Goal: Task Accomplishment & Management: Use online tool/utility

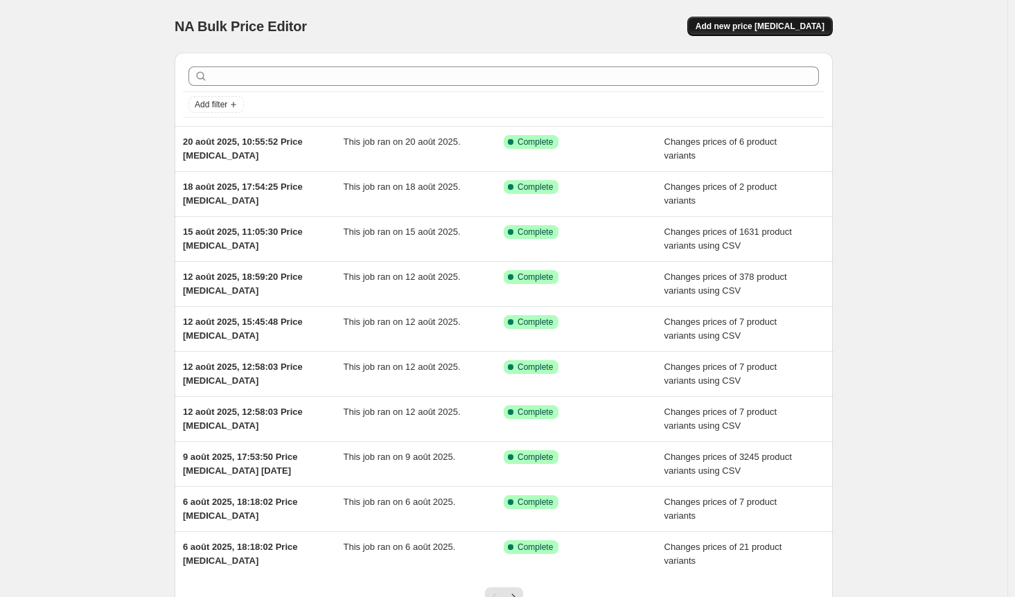
click at [781, 26] on span "Add new price [MEDICAL_DATA]" at bounding box center [760, 26] width 129 height 11
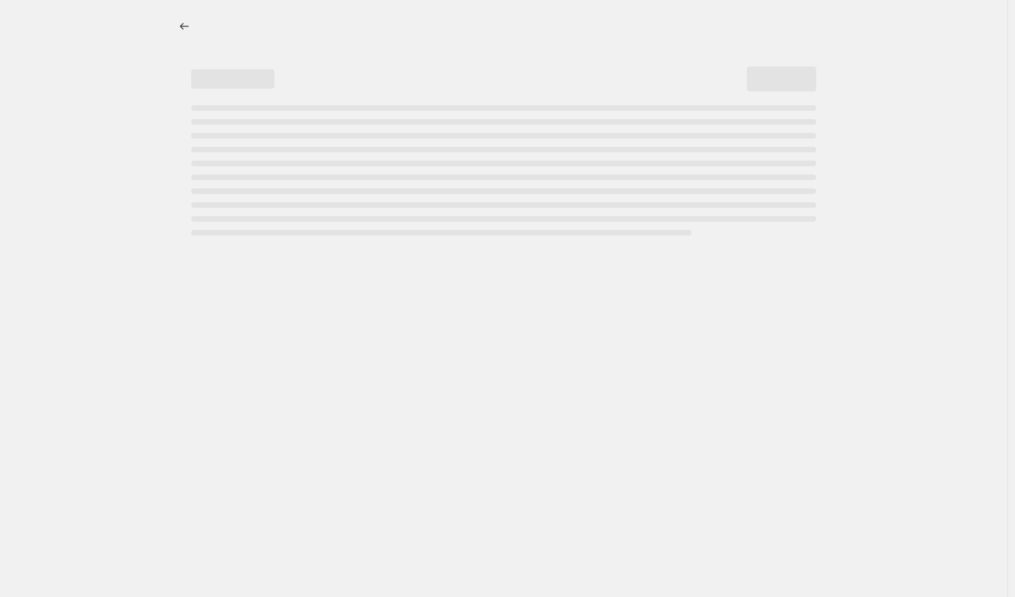
select select "percentage"
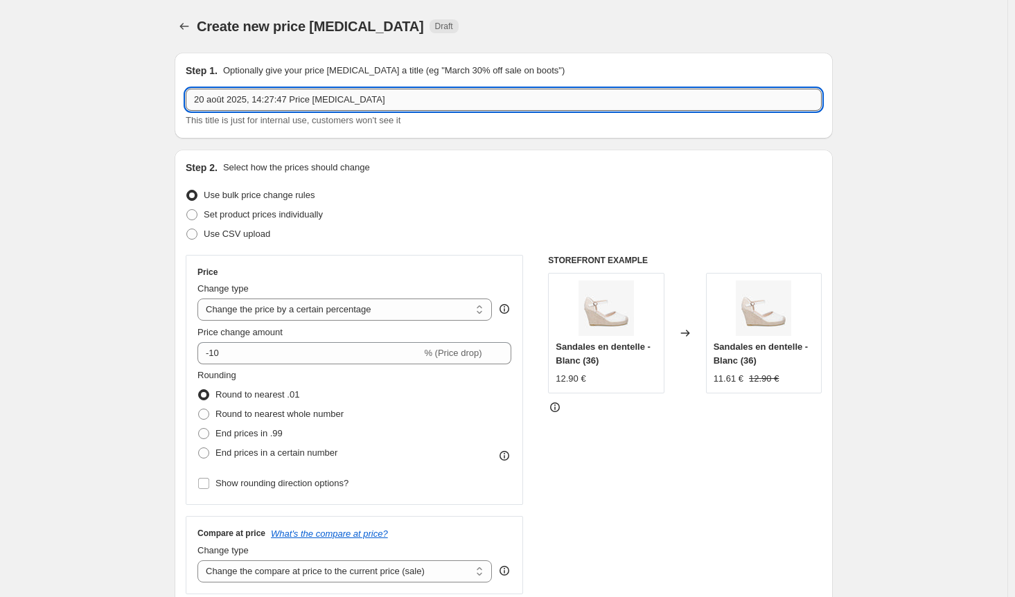
click at [402, 103] on input "20 août 2025, 14:27:47 Price change job" at bounding box center [504, 100] width 636 height 22
type input "20 août 2025, 14:27:47 Price [MEDICAL_DATA] prix AH2025 [GEOGRAPHIC_DATA]"
click at [197, 232] on span at bounding box center [191, 234] width 11 height 11
click at [187, 229] on input "Use CSV upload" at bounding box center [186, 229] width 1 height 1
radio input "true"
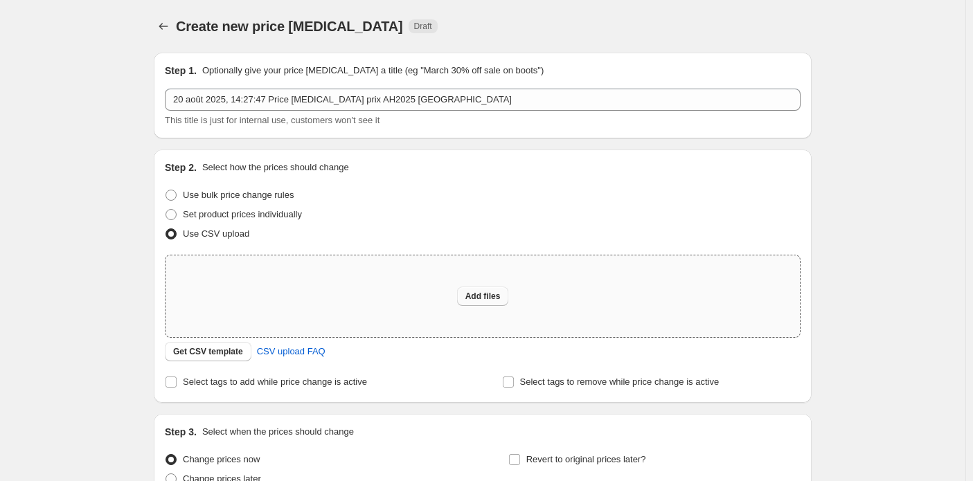
click at [491, 292] on span "Add files" at bounding box center [483, 296] width 35 height 11
type input "C:\fakepath\saison ah2025 france prix.csv"
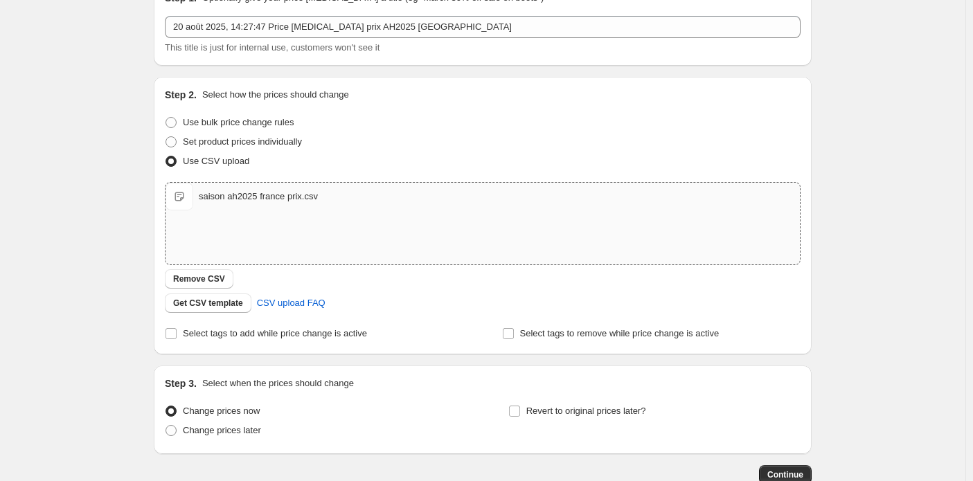
scroll to position [159, 0]
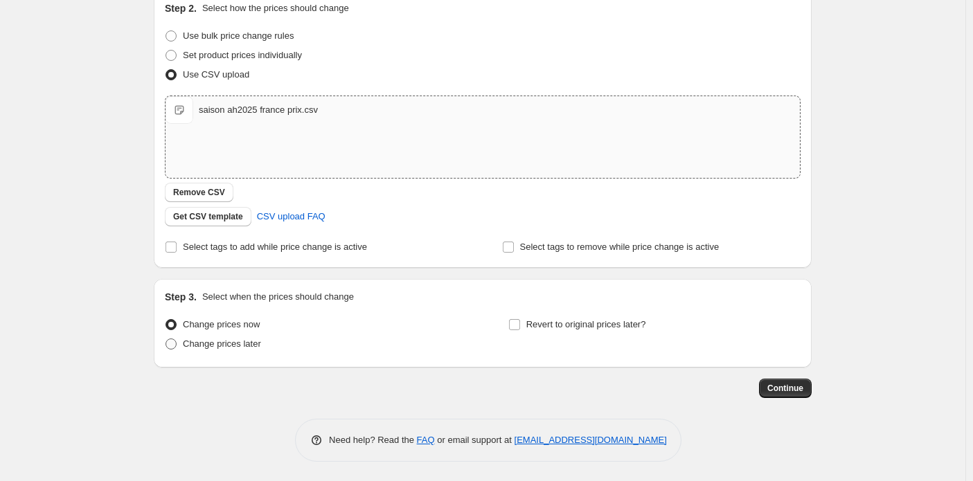
click at [171, 346] on span at bounding box center [171, 344] width 11 height 11
click at [166, 339] on input "Change prices later" at bounding box center [166, 339] width 1 height 1
radio input "true"
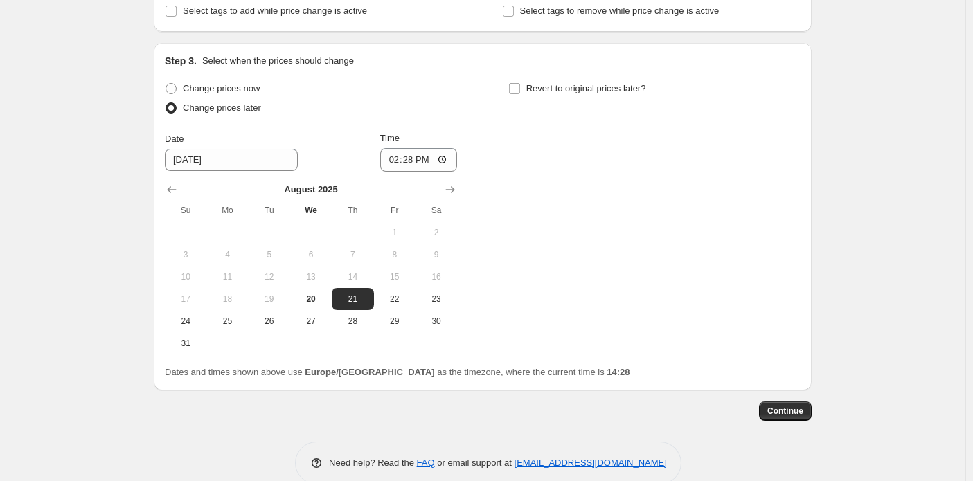
scroll to position [418, 0]
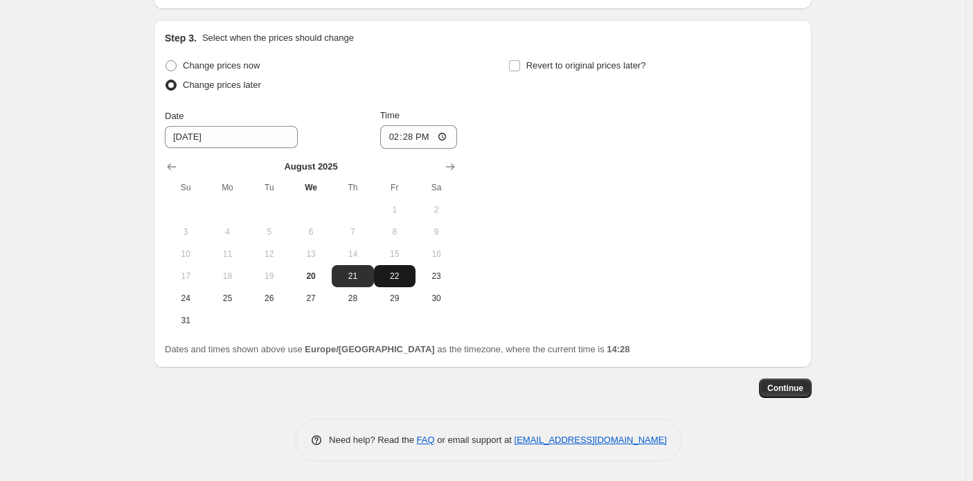
click at [396, 276] on span "22" at bounding box center [395, 276] width 30 height 11
type input "[DATE]"
click at [445, 134] on input "14:28" at bounding box center [419, 137] width 78 height 24
click at [568, 240] on div "Change prices now Change prices later Date 8/22/2025 Time 00:01 August 2025 Su …" at bounding box center [483, 194] width 636 height 276
type input "00:01"
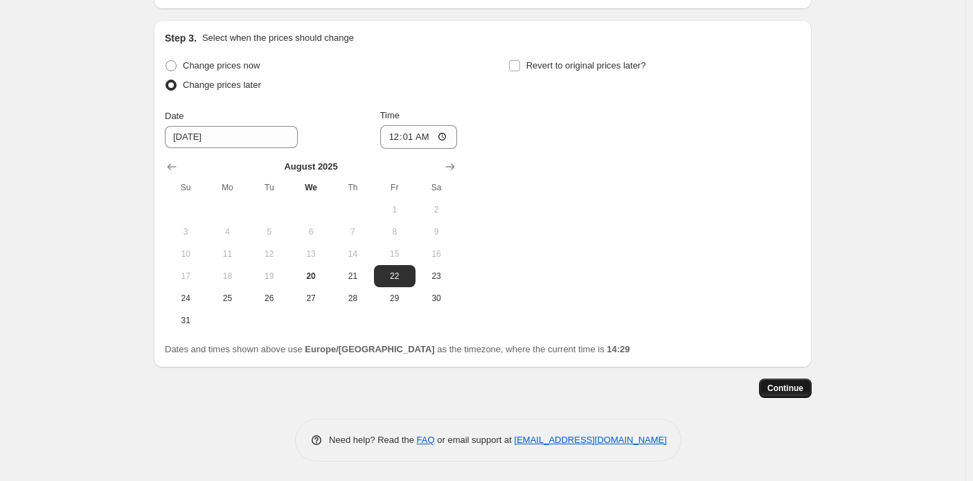
click at [797, 393] on span "Continue" at bounding box center [786, 388] width 36 height 11
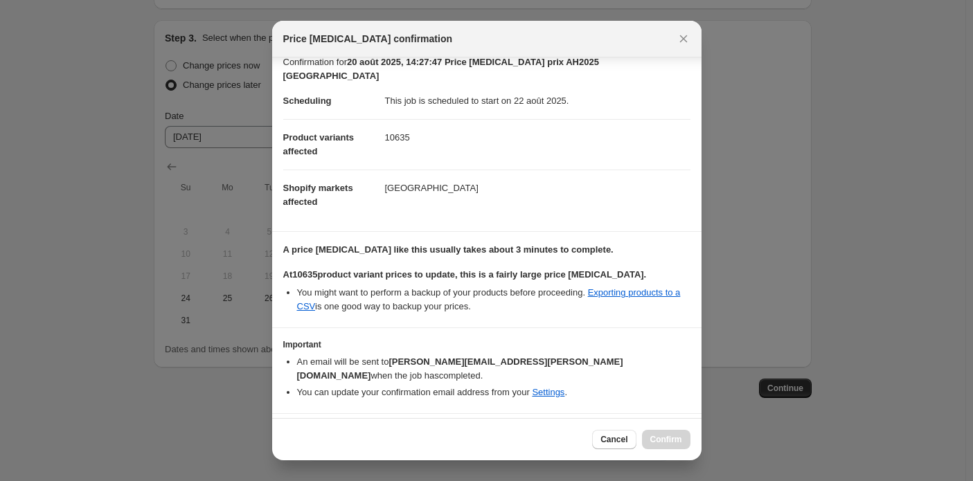
scroll to position [20, 0]
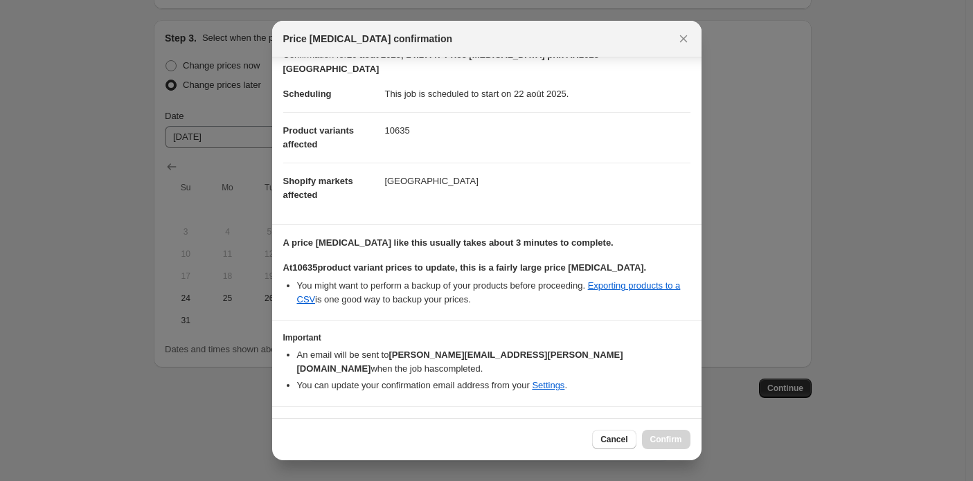
click at [285, 423] on input "I understand that this price change job will affect 10635 product variants" at bounding box center [289, 428] width 11 height 11
checkbox input "true"
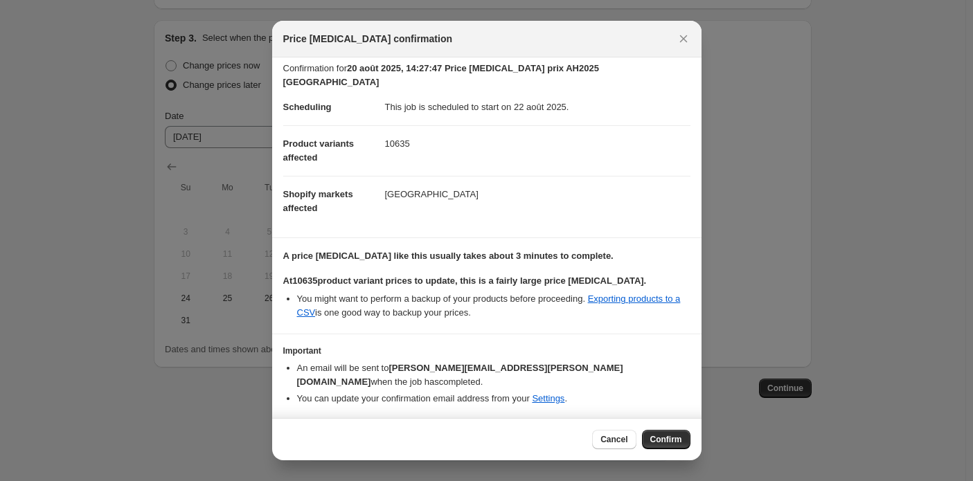
scroll to position [0, 0]
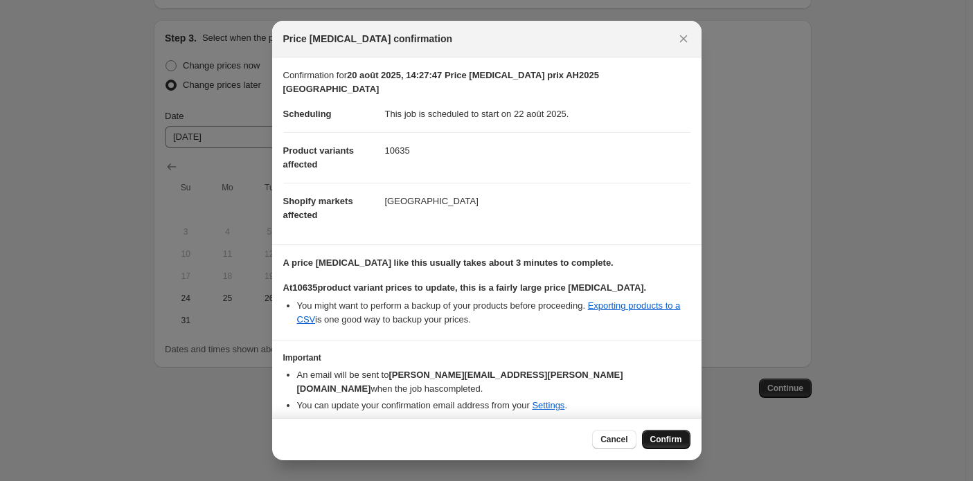
click at [679, 444] on span "Confirm" at bounding box center [666, 439] width 32 height 11
type input "20 août 2025, 14:27:47 Price [MEDICAL_DATA] prix AH2025 [GEOGRAPHIC_DATA]"
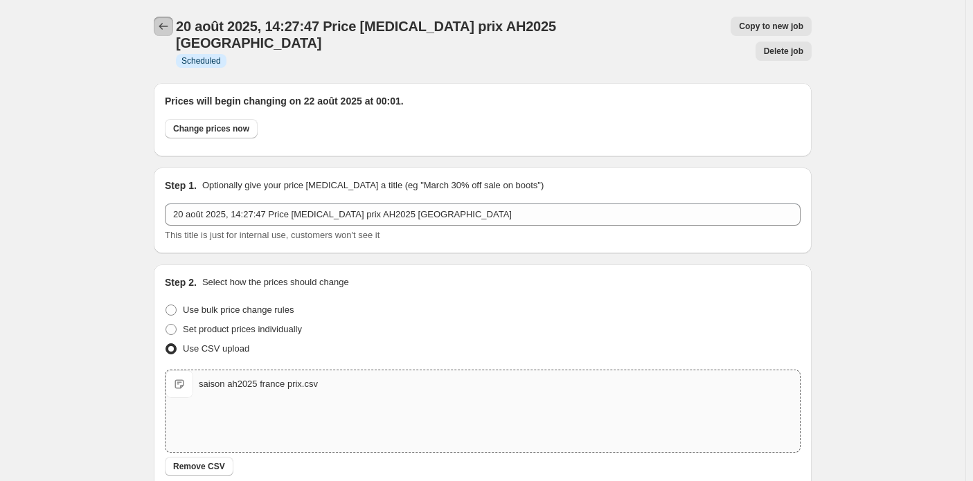
click at [170, 19] on button "Price change jobs" at bounding box center [163, 26] width 19 height 19
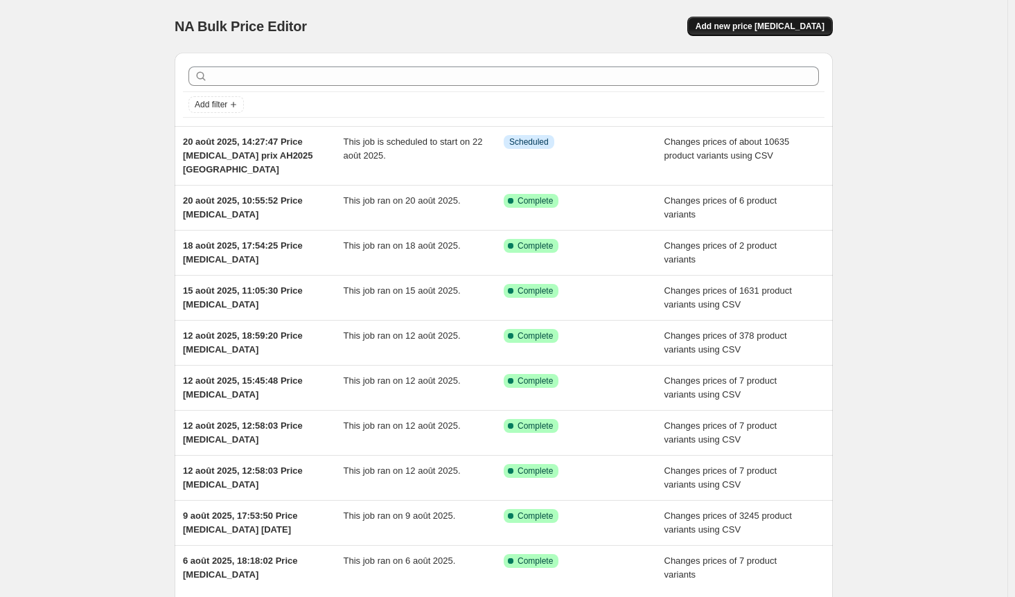
click at [779, 30] on span "Add new price [MEDICAL_DATA]" at bounding box center [760, 26] width 129 height 11
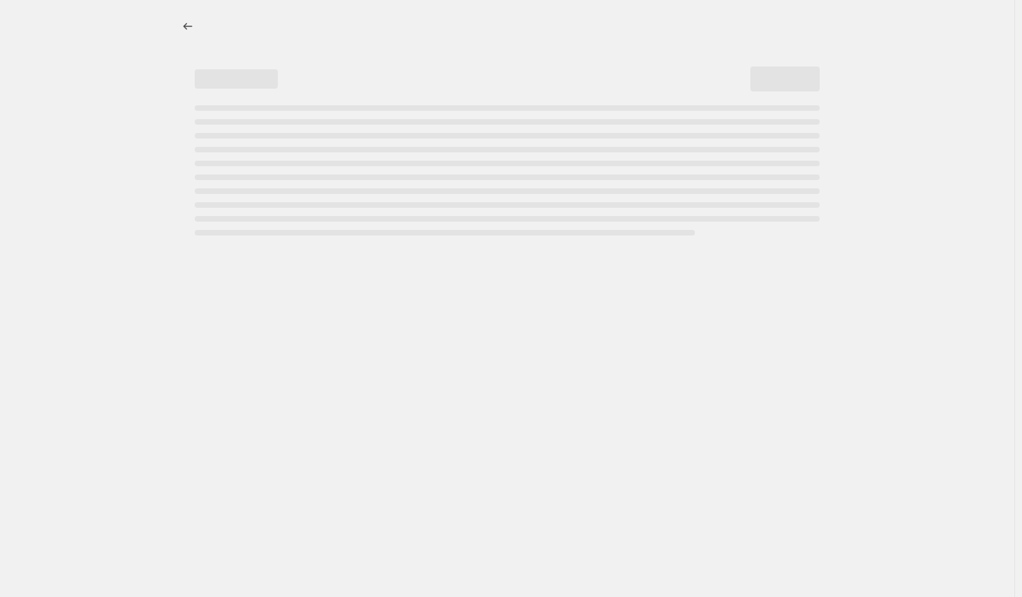
select select "percentage"
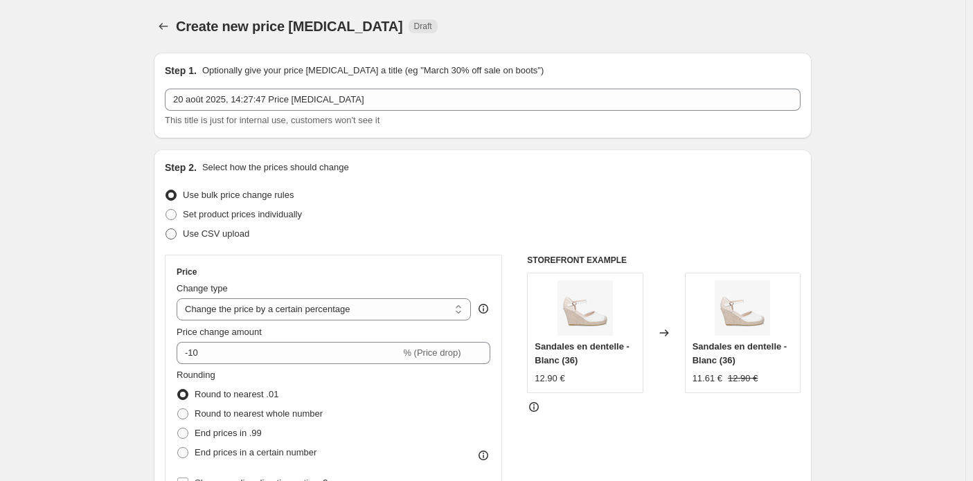
click at [177, 236] on span at bounding box center [171, 234] width 11 height 11
click at [166, 229] on input "Use CSV upload" at bounding box center [166, 229] width 1 height 1
radio input "true"
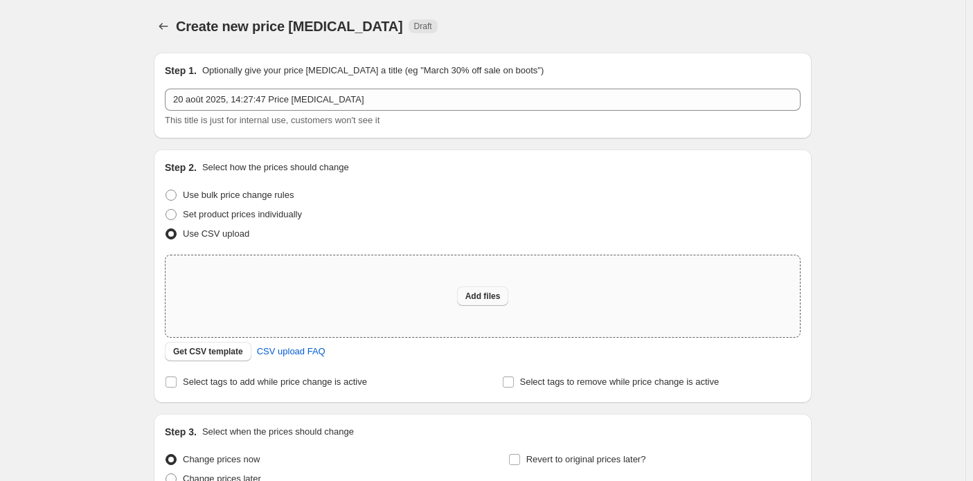
click at [494, 296] on span "Add files" at bounding box center [483, 296] width 35 height 11
type input "C:\fakepath\prix saison ah2025-1 tout pays conf.csv"
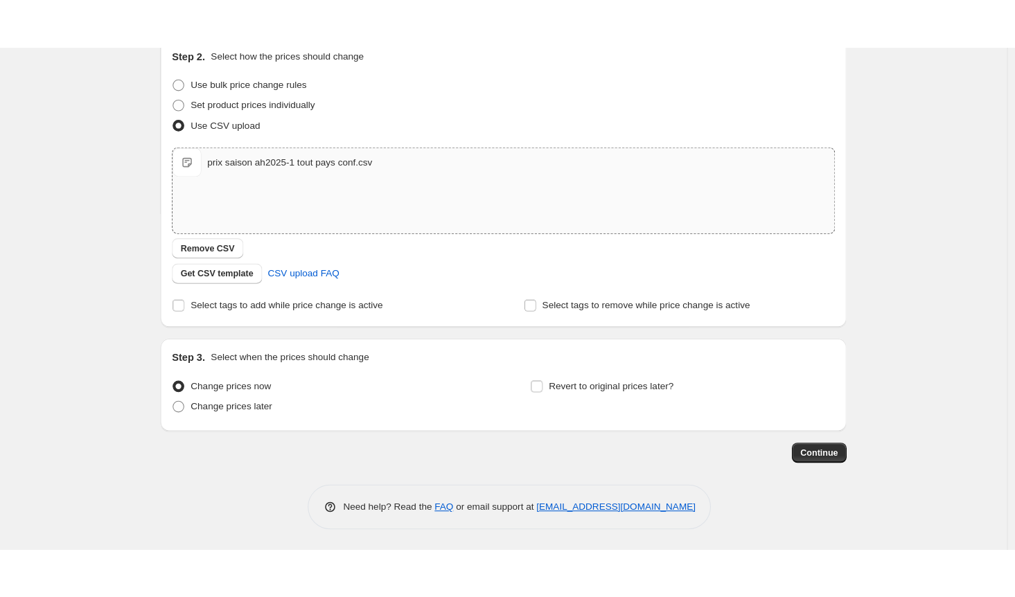
scroll to position [44, 0]
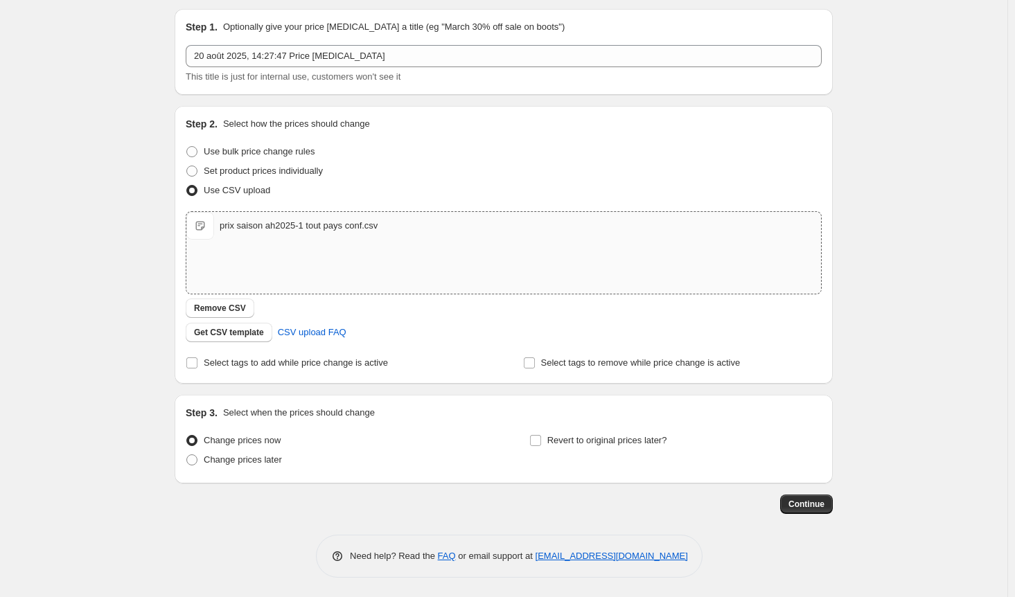
click at [188, 459] on div "Step 3. Select when the prices should change Change prices now Change prices la…" at bounding box center [504, 439] width 658 height 89
click at [195, 464] on span at bounding box center [191, 459] width 11 height 11
click at [187, 455] on input "Change prices later" at bounding box center [186, 454] width 1 height 1
radio input "true"
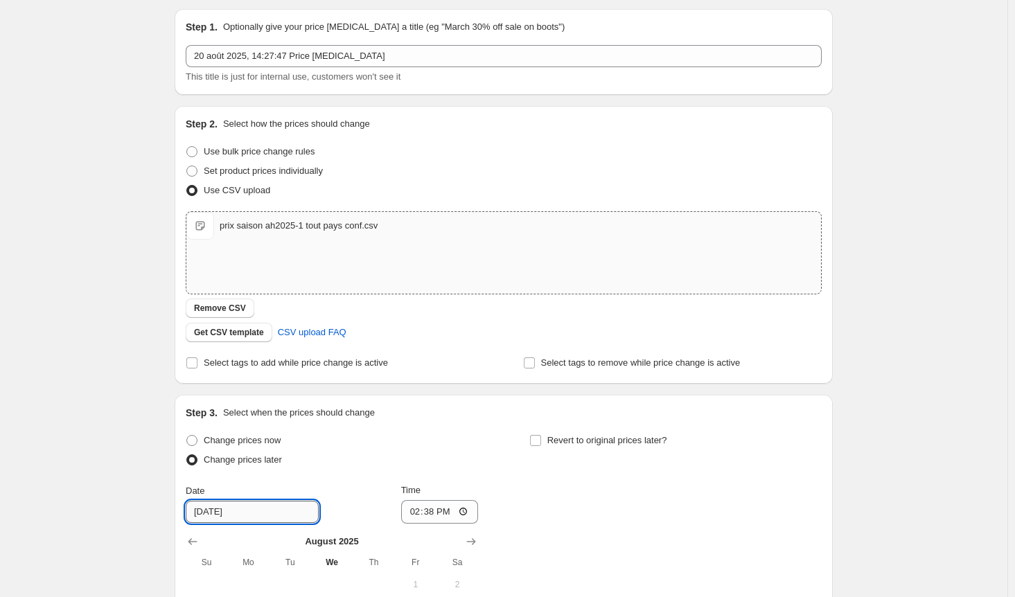
click at [276, 517] on input "[DATE]" at bounding box center [252, 512] width 133 height 22
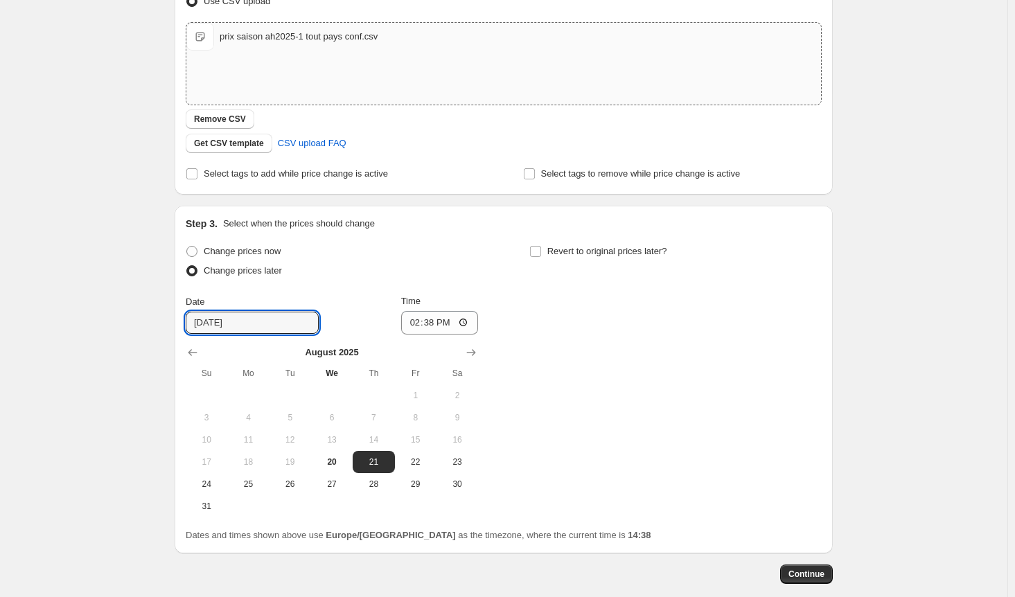
scroll to position [251, 0]
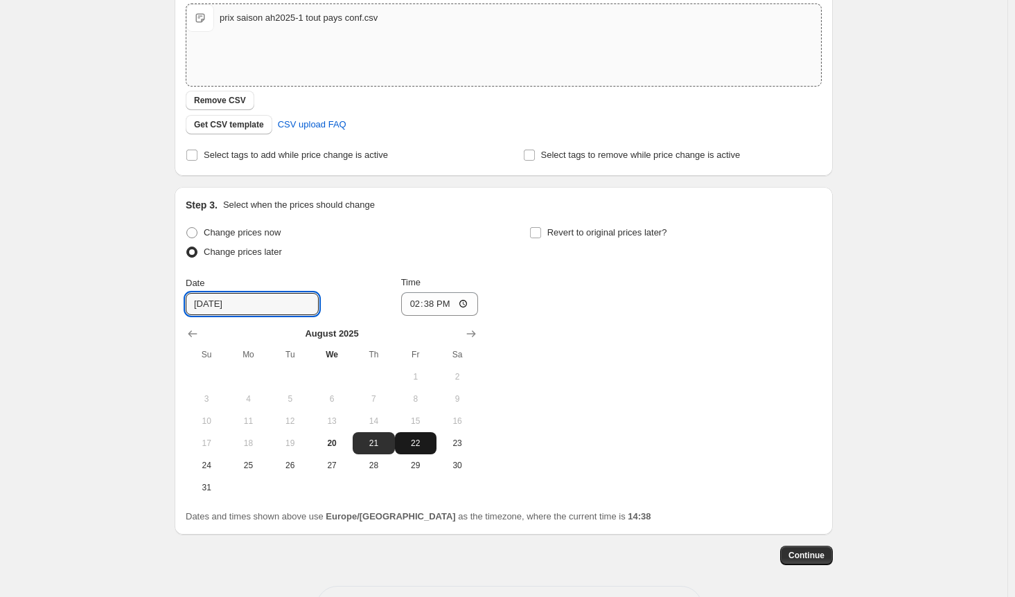
click at [425, 447] on span "22" at bounding box center [415, 443] width 30 height 11
type input "[DATE]"
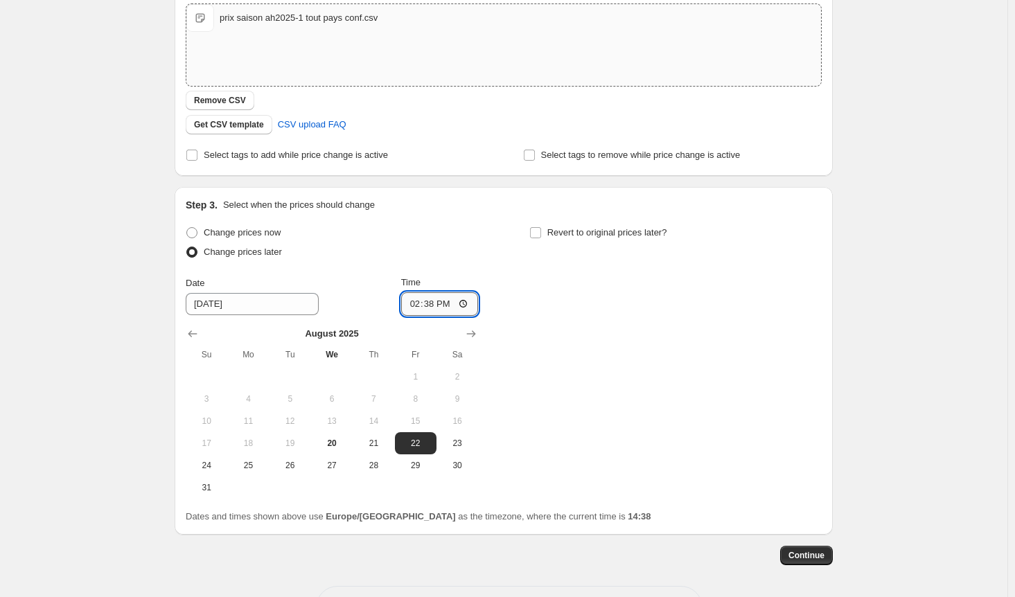
click at [469, 301] on input "14:38" at bounding box center [440, 304] width 78 height 24
click at [560, 380] on div "Change prices now Change prices later Date 8/22/2025 Time 00:29 August 2025 Su …" at bounding box center [504, 361] width 636 height 276
click at [467, 303] on input "00:29" at bounding box center [440, 304] width 78 height 24
type input "00:30"
click at [587, 369] on div "Change prices now Change prices later Date 8/22/2025 Time 00:30 August 2025 Su …" at bounding box center [504, 361] width 636 height 276
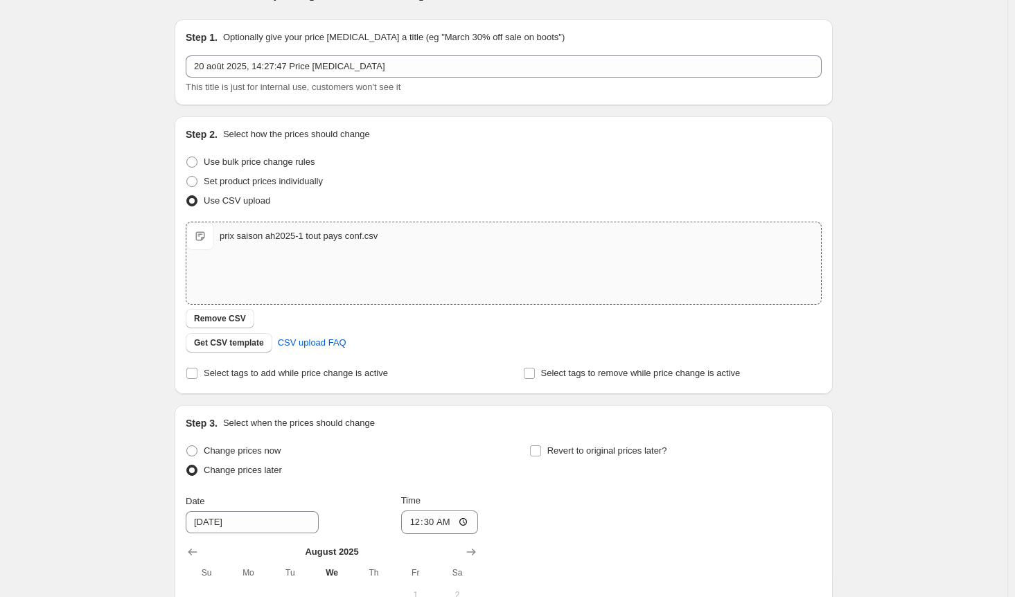
scroll to position [0, 0]
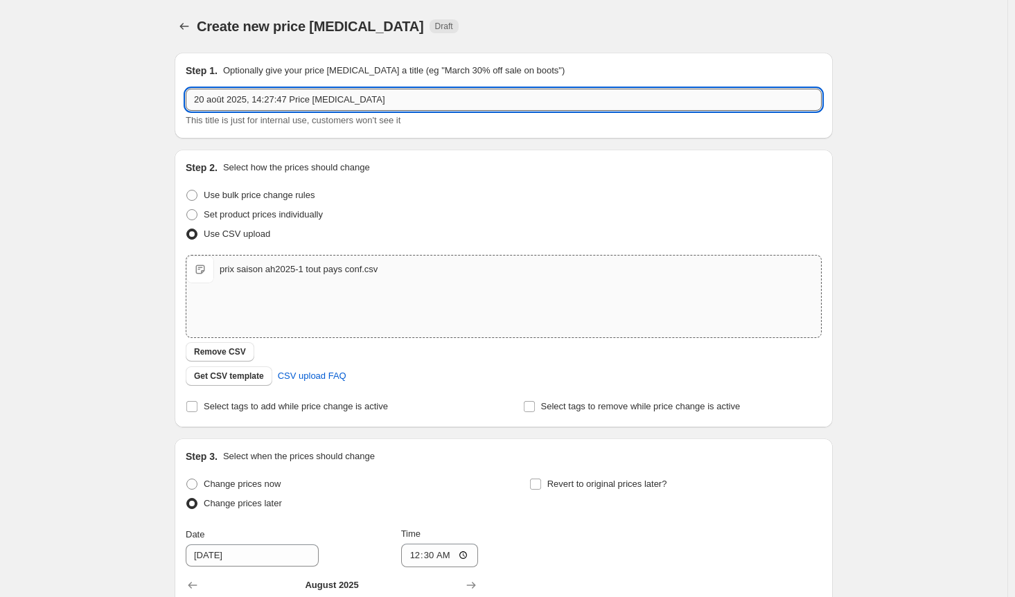
click at [378, 98] on input "20 août 2025, 14:27:47 Price change job" at bounding box center [504, 100] width 636 height 22
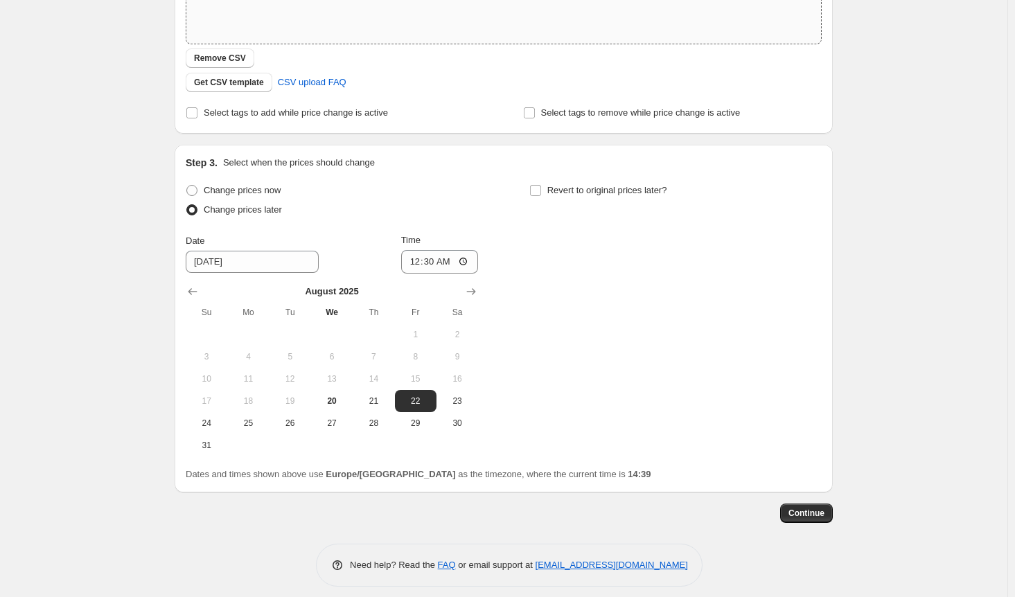
scroll to position [303, 0]
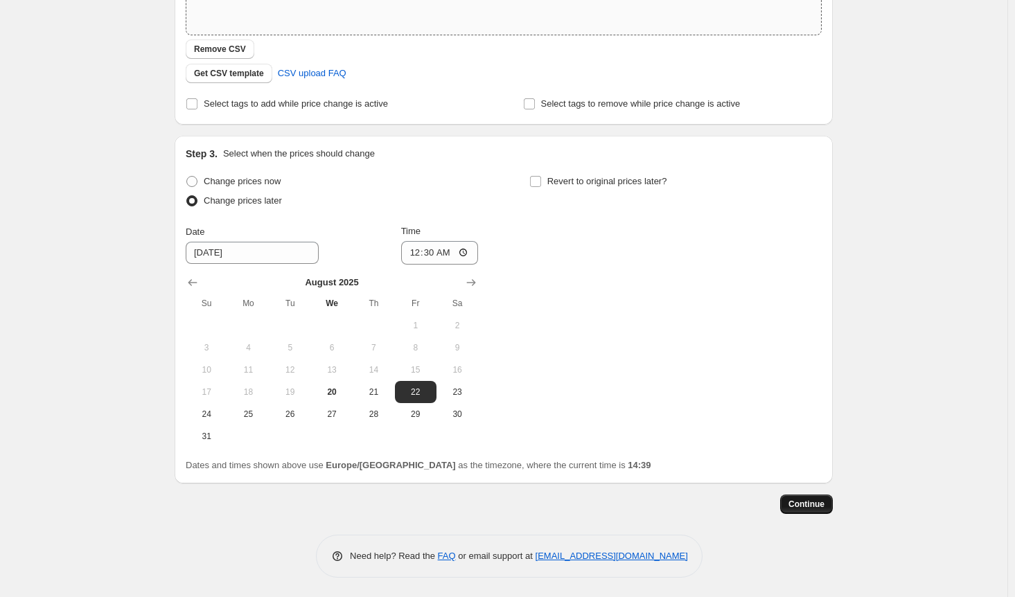
type input "20 août 2025, 14:27:47 Price [MEDICAL_DATA] prix ah2025-1 TOUT PAYS"
click at [802, 505] on span "Continue" at bounding box center [806, 504] width 36 height 11
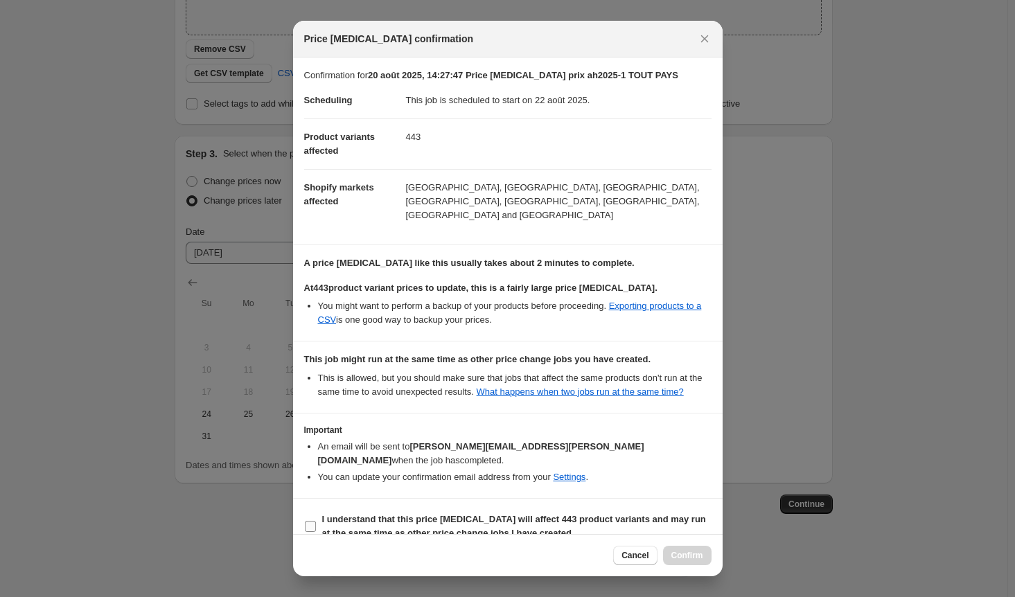
click at [317, 510] on label "I understand that this price change job will affect 443 product variants and ma…" at bounding box center [507, 526] width 407 height 33
click at [316, 521] on input "I understand that this price change job will affect 443 product variants and ma…" at bounding box center [310, 526] width 11 height 11
checkbox input "true"
click at [691, 551] on span "Confirm" at bounding box center [687, 555] width 32 height 11
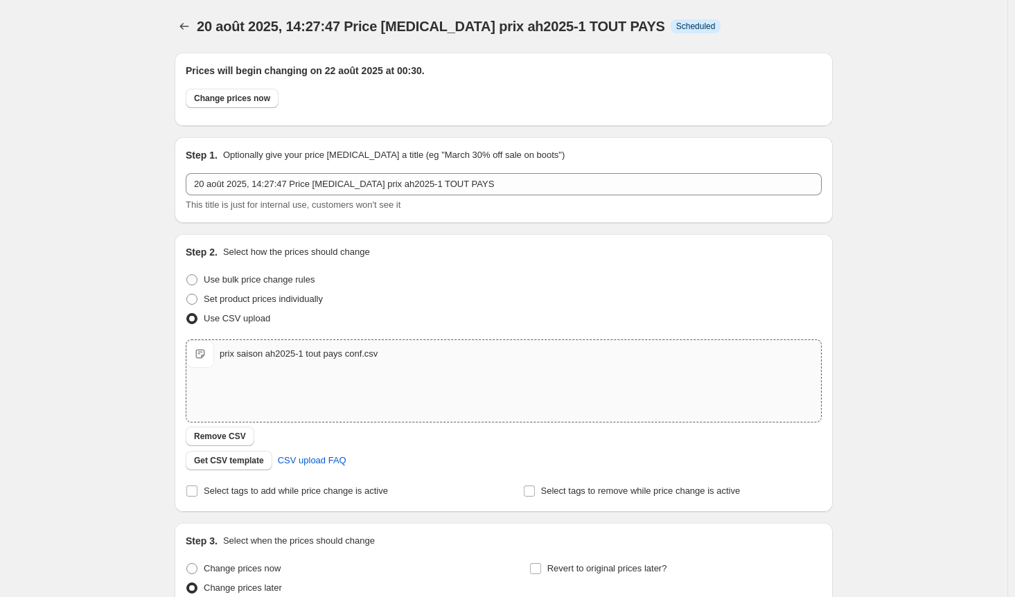
type input "20 août 2025, 14:27:47 Price [MEDICAL_DATA] prix ah2025-1 TOUT PAYS"
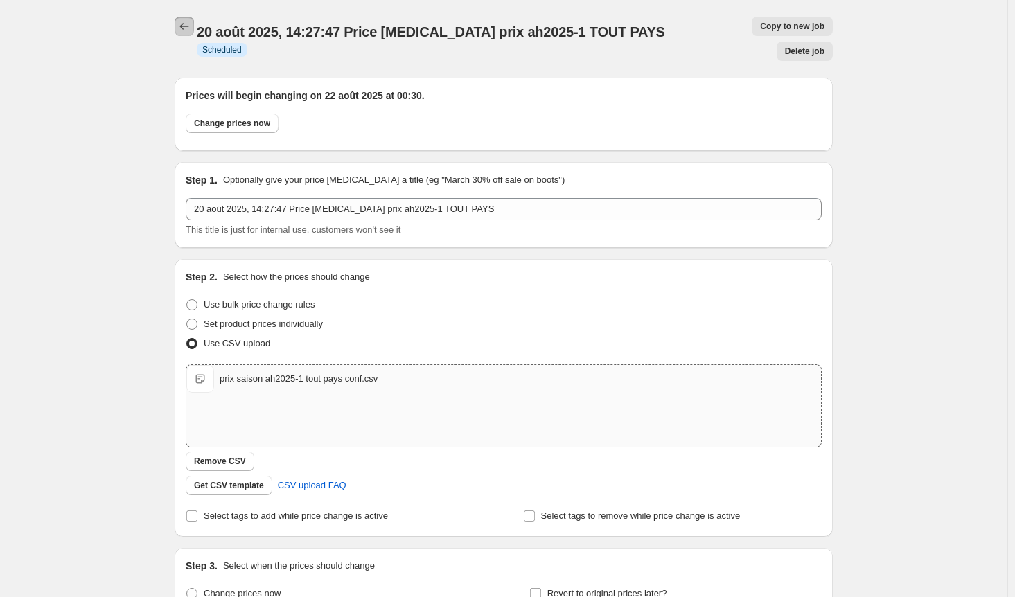
click at [191, 25] on icon "Price change jobs" at bounding box center [184, 26] width 14 height 14
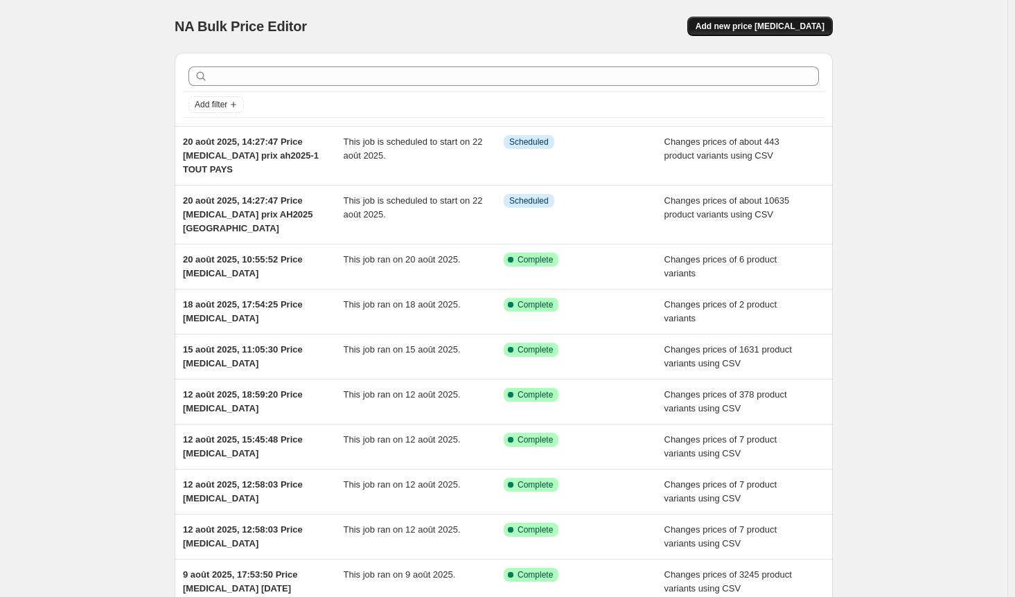
click at [759, 24] on span "Add new price [MEDICAL_DATA]" at bounding box center [760, 26] width 129 height 11
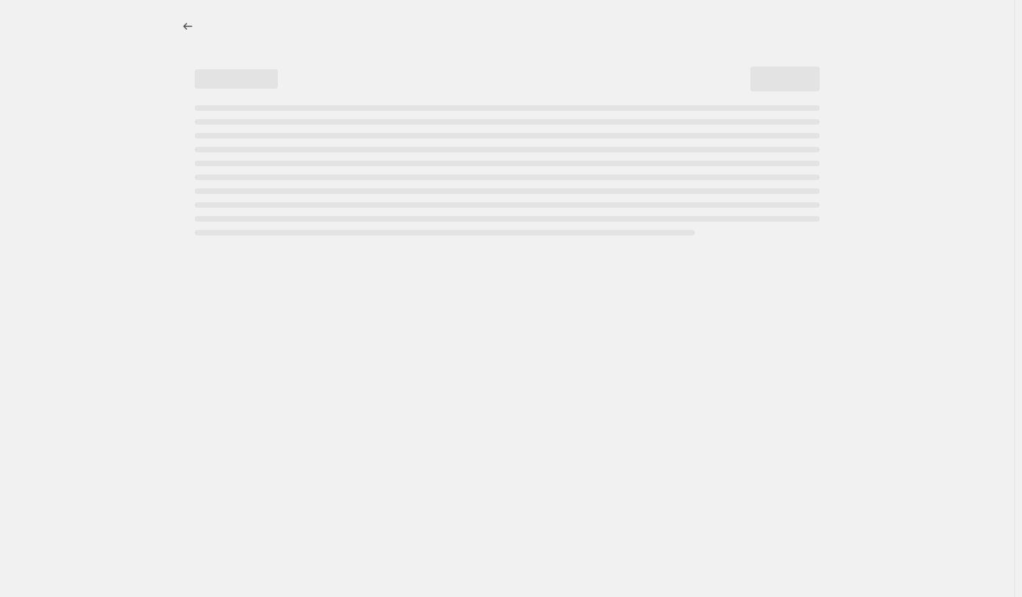
select select "percentage"
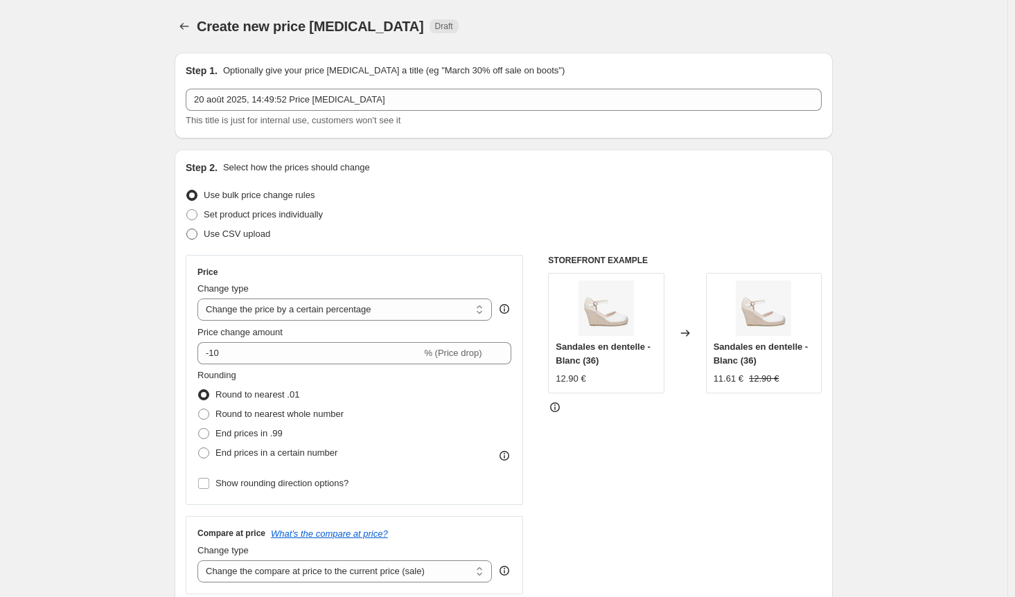
click at [196, 238] on span at bounding box center [191, 234] width 11 height 11
click at [187, 229] on input "Use CSV upload" at bounding box center [186, 229] width 1 height 1
radio input "true"
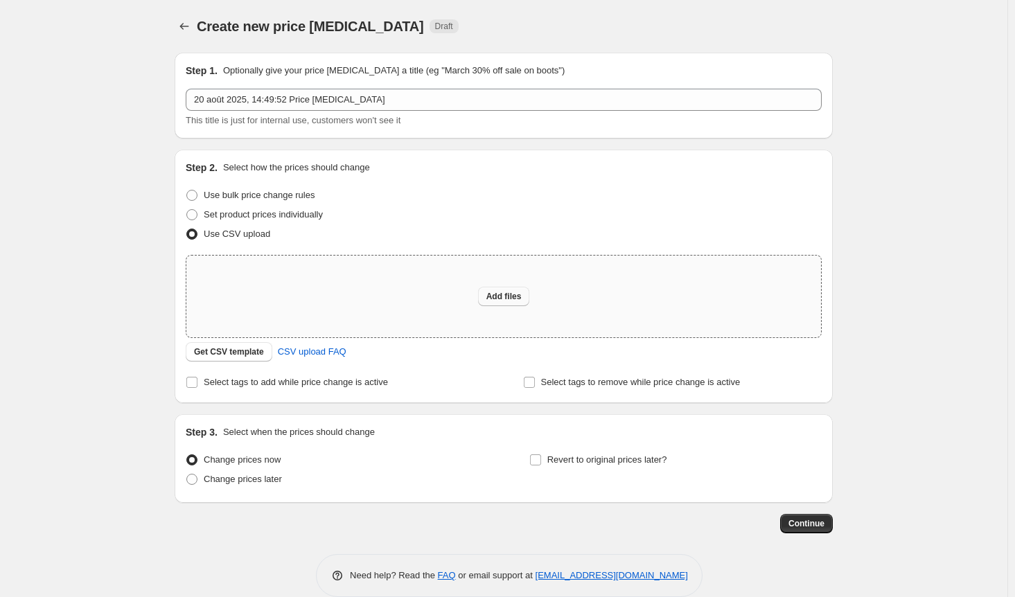
click at [508, 299] on span "Add files" at bounding box center [503, 296] width 35 height 11
type input "C:\fakepath\saison PE2025 tout pays.csv"
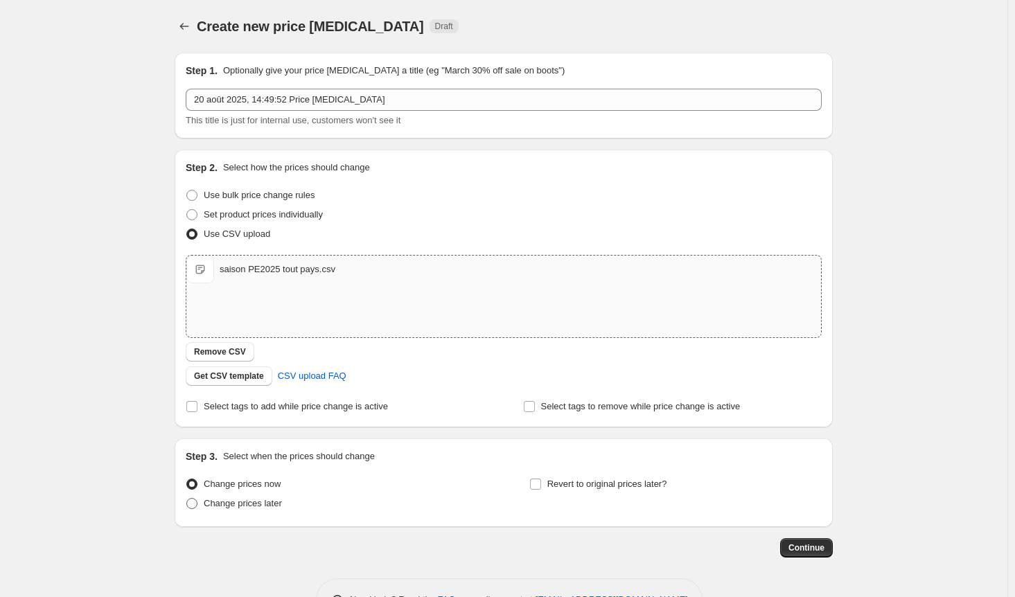
click at [197, 502] on span at bounding box center [191, 503] width 11 height 11
click at [187, 499] on input "Change prices later" at bounding box center [186, 498] width 1 height 1
radio input "true"
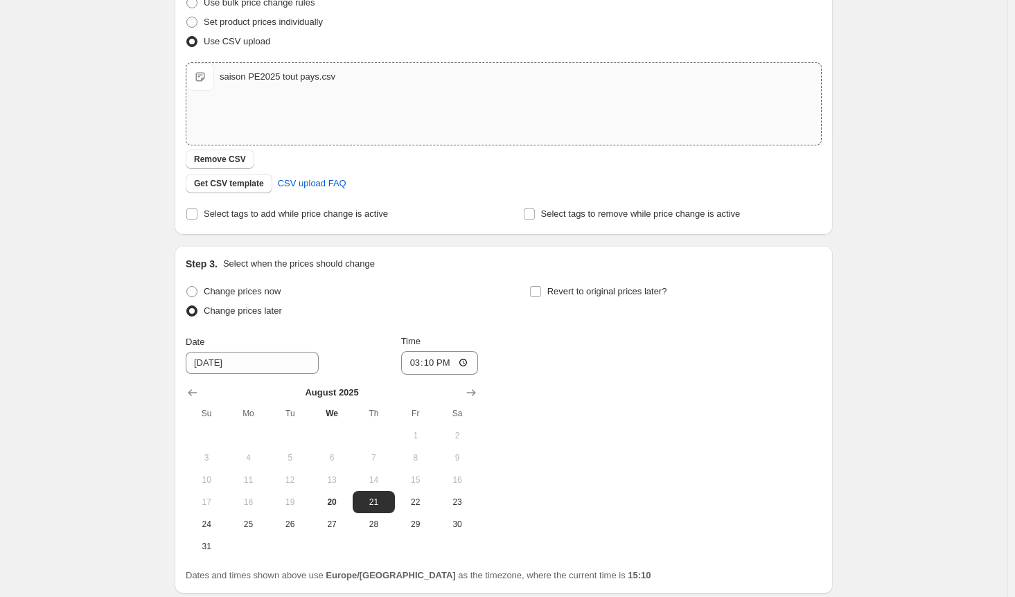
scroll to position [208, 0]
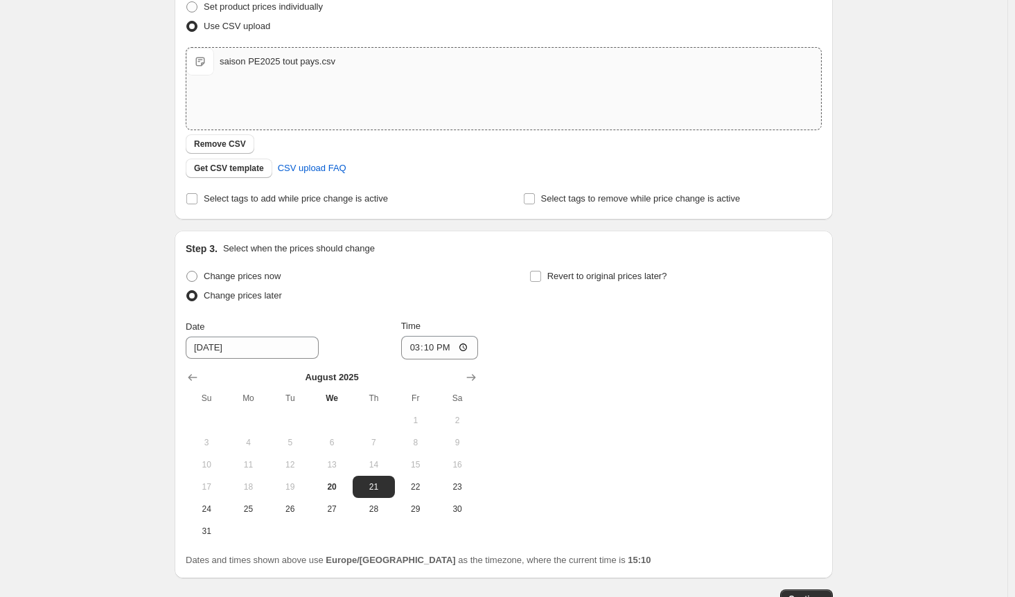
click at [275, 360] on div "August 2025 Su Mo Tu We Th Fr Sa 1 2 3 4 5 6 7 8 9 10 11 12 13 14 15 16 17 18 1…" at bounding box center [326, 451] width 303 height 183
click at [407, 486] on span "22" at bounding box center [415, 486] width 30 height 11
type input "[DATE]"
click at [467, 347] on input "15:10" at bounding box center [440, 348] width 78 height 24
type input "01:00"
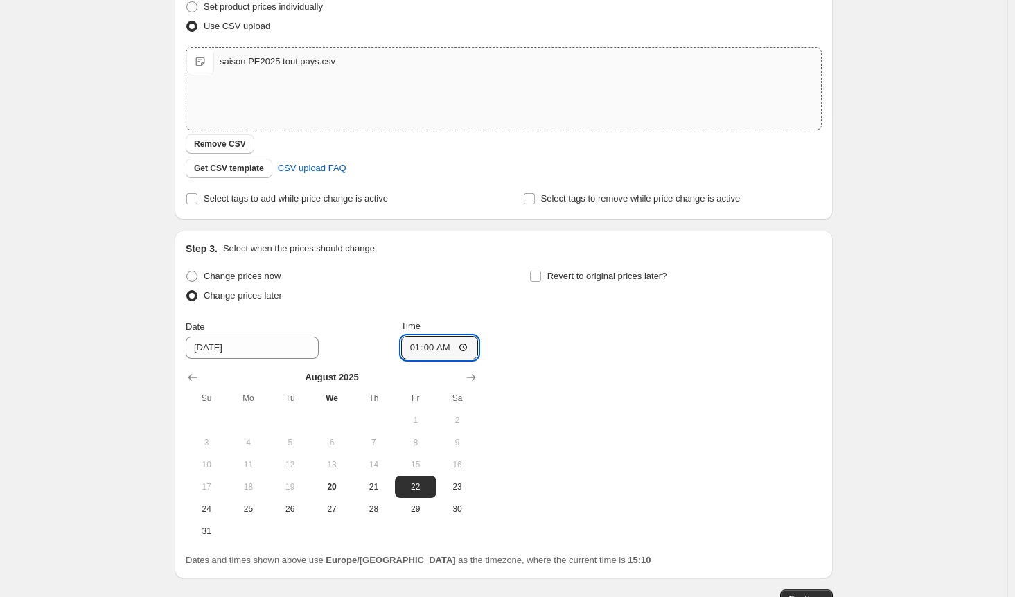
click at [621, 454] on div "Change prices now Change prices later Date [DATE] Time 01:00 [DATE] Su Mo Tu We…" at bounding box center [504, 405] width 636 height 276
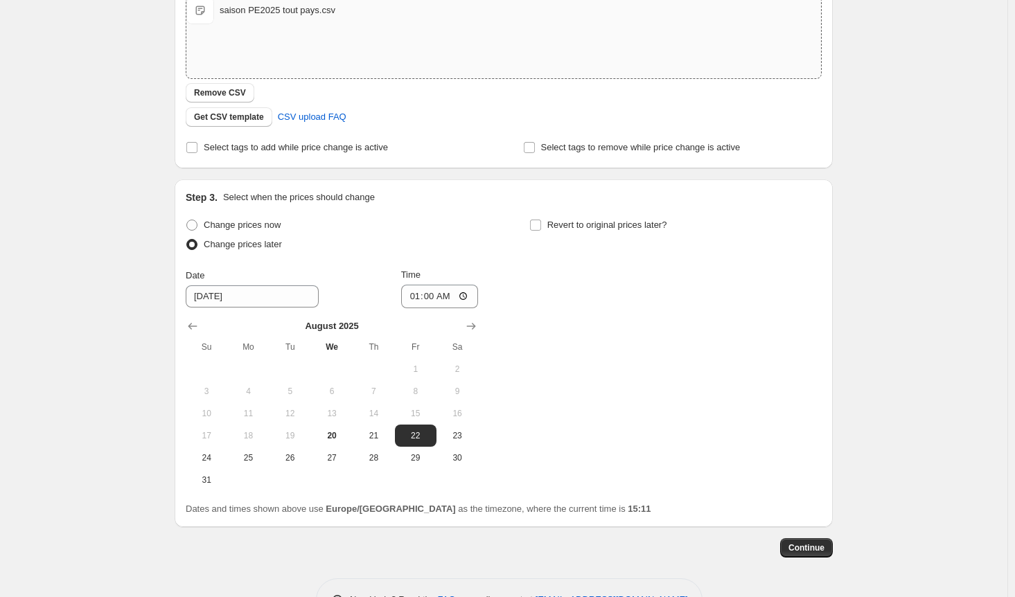
scroll to position [277, 0]
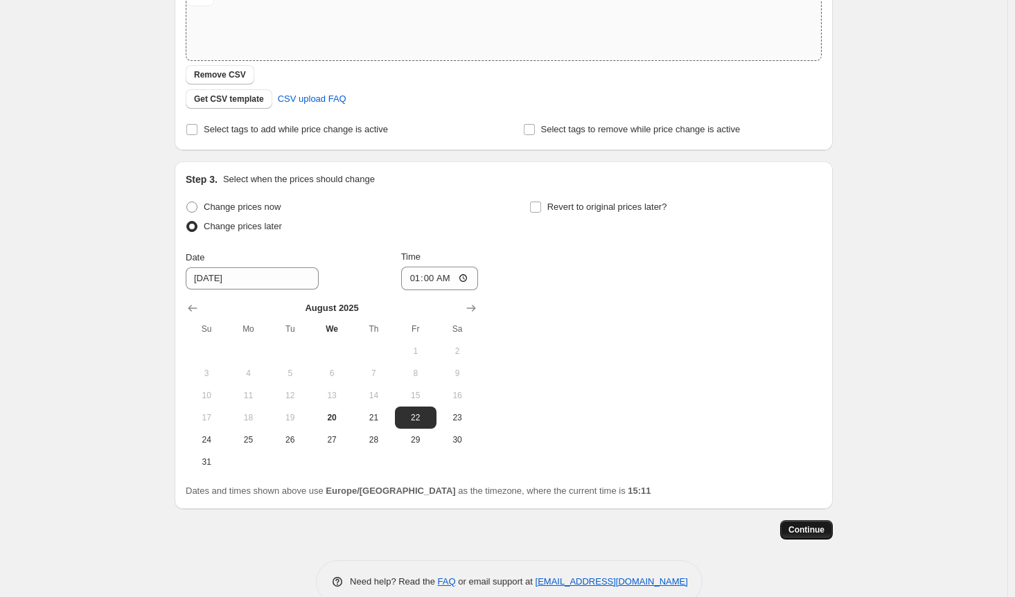
click at [759, 529] on span "Continue" at bounding box center [806, 529] width 36 height 11
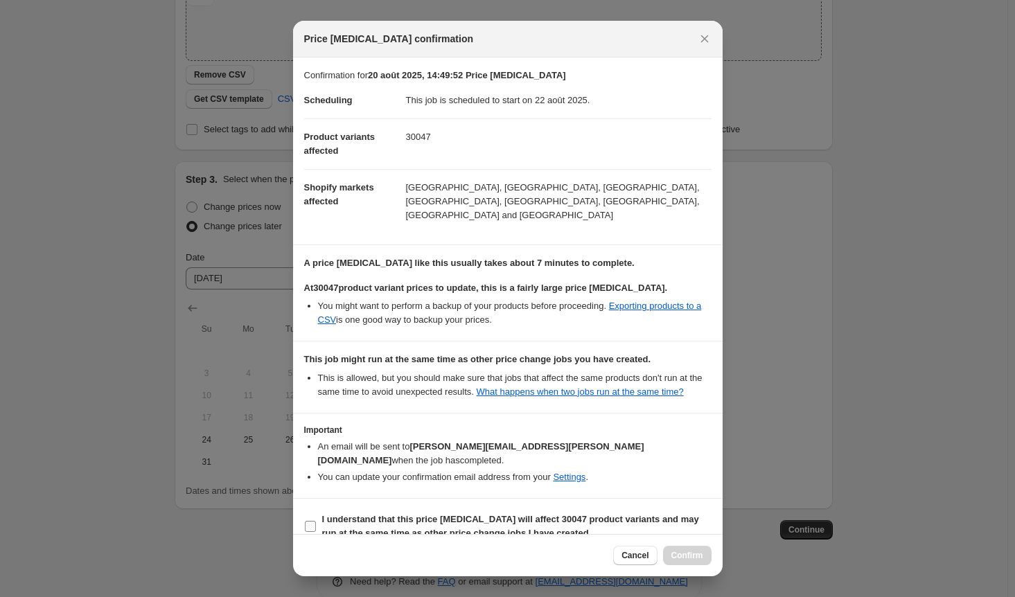
click at [309, 521] on input "I understand that this price [MEDICAL_DATA] will affect 30047 product variants …" at bounding box center [310, 526] width 11 height 11
checkbox input "true"
click at [687, 551] on span "Confirm" at bounding box center [687, 555] width 32 height 11
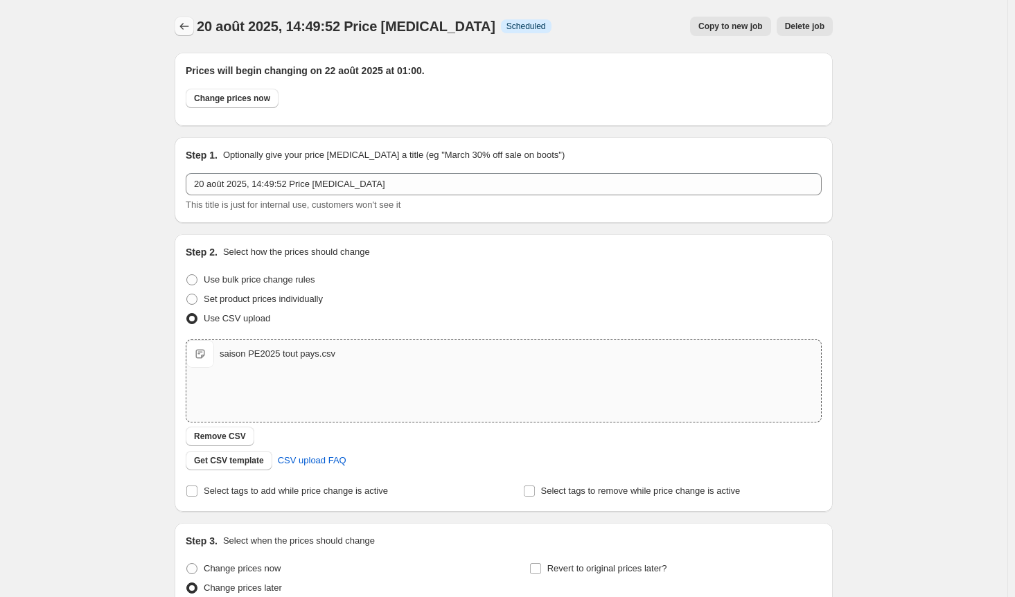
click at [194, 24] on button "Price change jobs" at bounding box center [184, 26] width 19 height 19
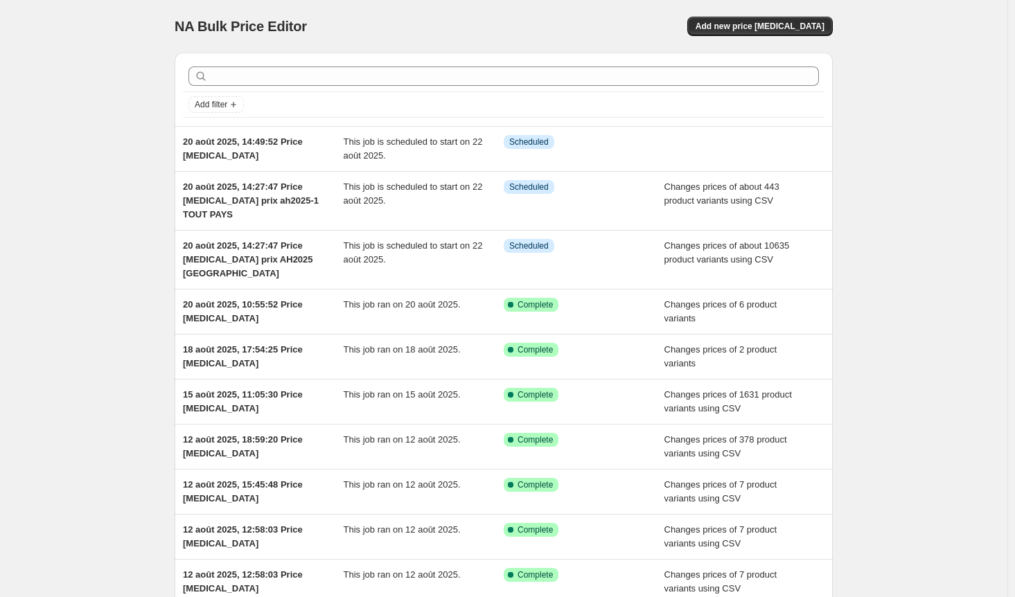
click at [759, 222] on div "NA Bulk Price Editor. This page is ready NA Bulk Price Editor Add new price cha…" at bounding box center [503, 370] width 1007 height 741
click at [759, 24] on span "Add new price [MEDICAL_DATA]" at bounding box center [760, 26] width 129 height 11
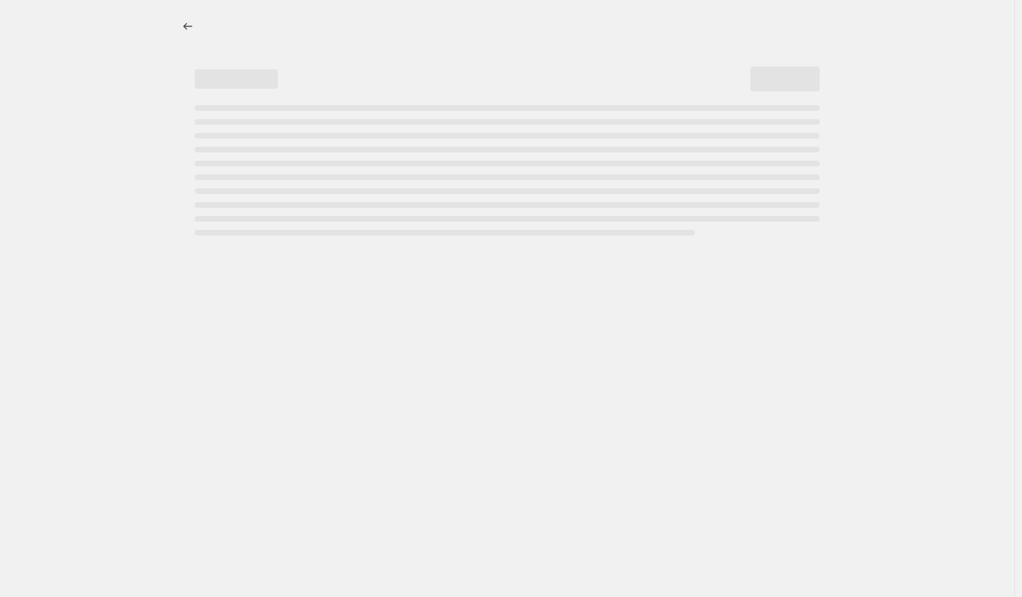
select select "percentage"
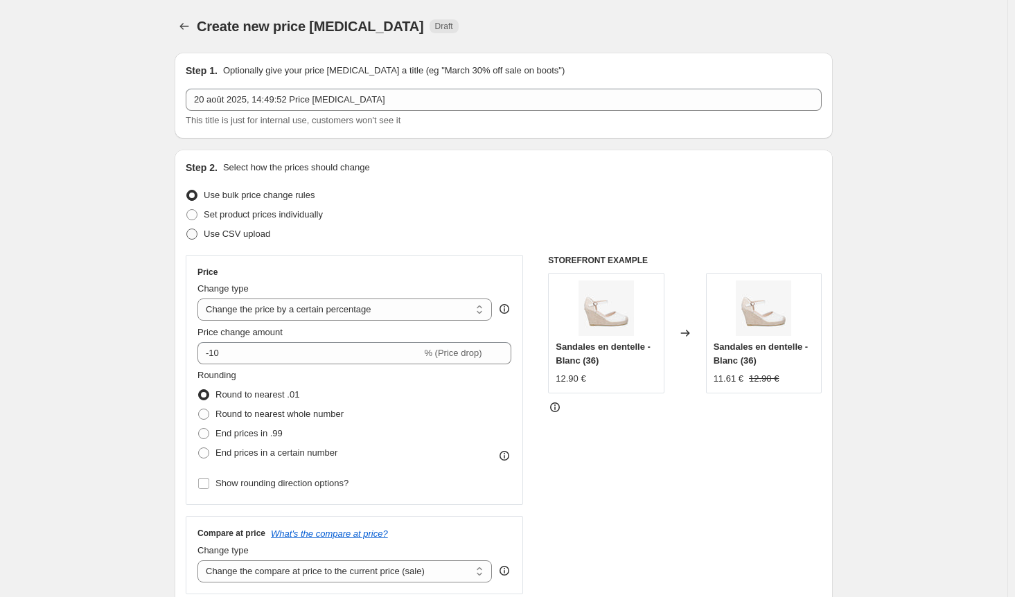
click at [197, 233] on span at bounding box center [191, 234] width 11 height 11
click at [187, 229] on input "Use CSV upload" at bounding box center [186, 229] width 1 height 1
radio input "true"
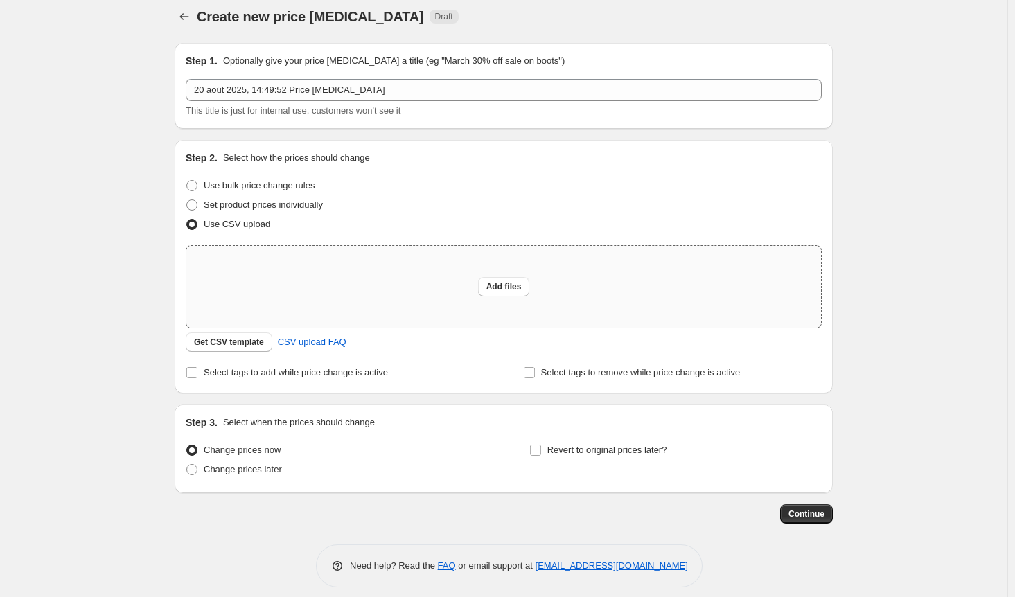
scroll to position [20, 0]
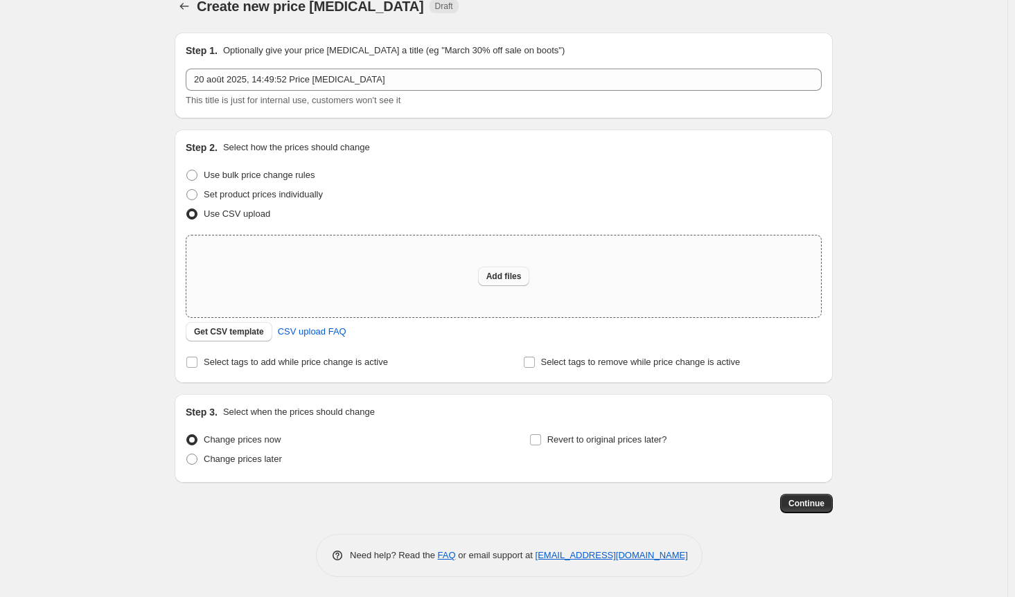
click at [508, 279] on span "Add files" at bounding box center [503, 276] width 35 height 11
type input "C:\fakepath\saison ah2024 tout pays.csv"
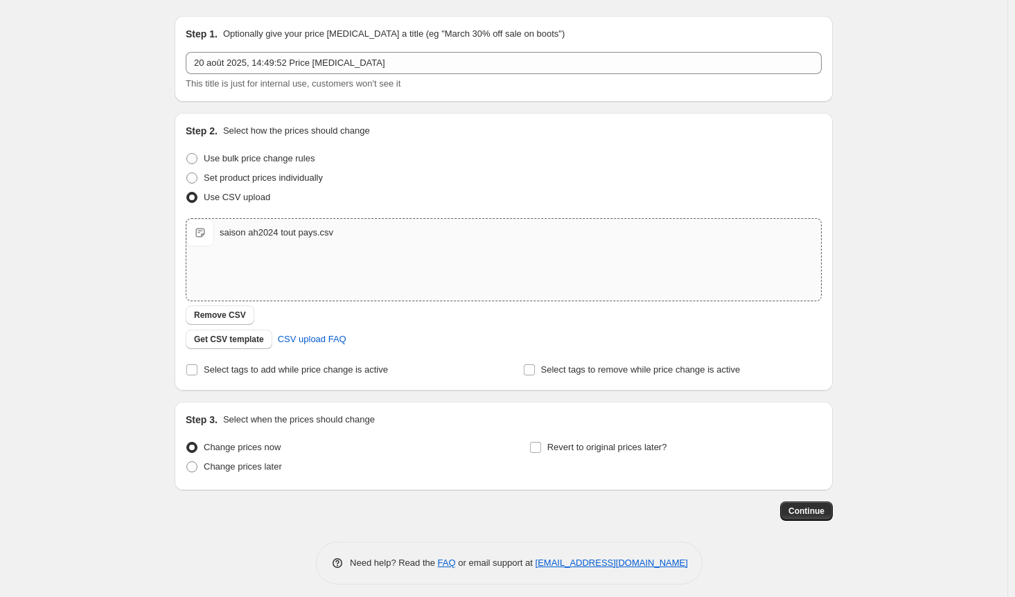
scroll to position [44, 0]
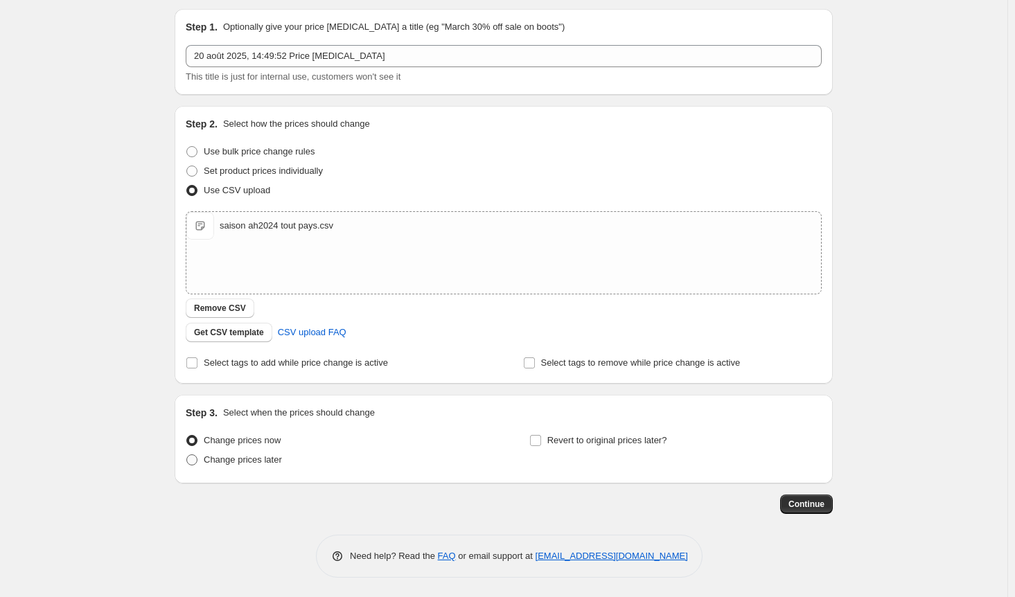
click at [197, 459] on span at bounding box center [191, 459] width 11 height 11
click at [187, 455] on input "Change prices later" at bounding box center [186, 454] width 1 height 1
radio input "true"
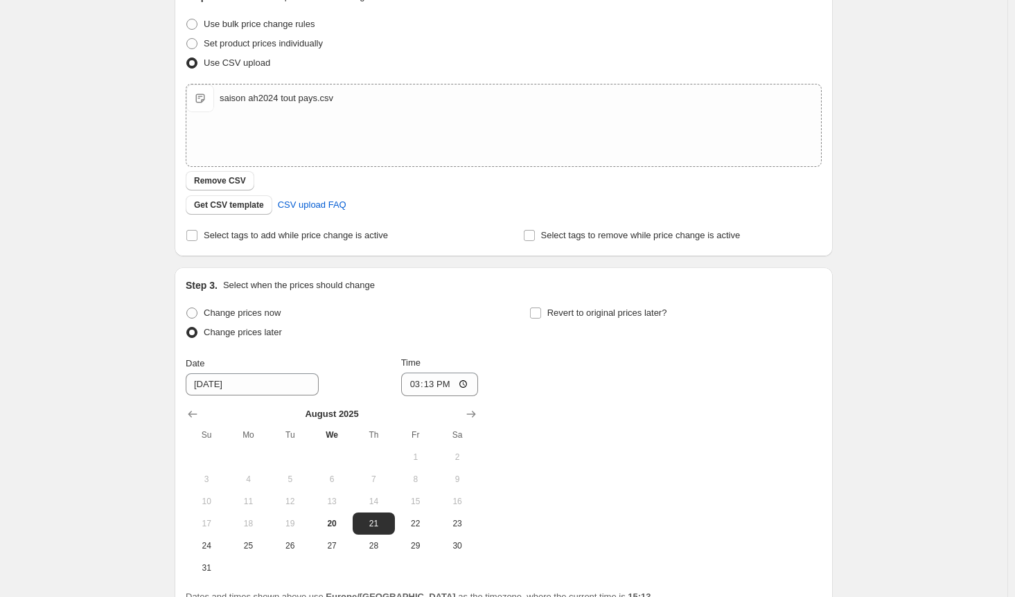
scroll to position [303, 0]
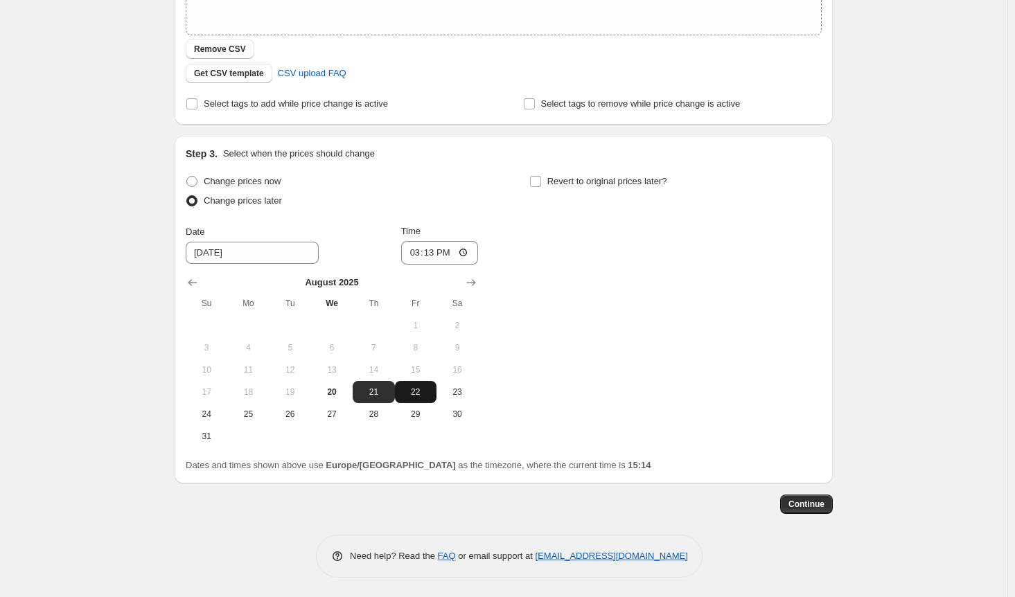
click at [413, 394] on span "22" at bounding box center [415, 392] width 30 height 11
type input "[DATE]"
click at [450, 249] on input "15:13" at bounding box center [440, 253] width 78 height 24
click at [473, 252] on input "15:13" at bounding box center [440, 253] width 78 height 24
type input "01:30"
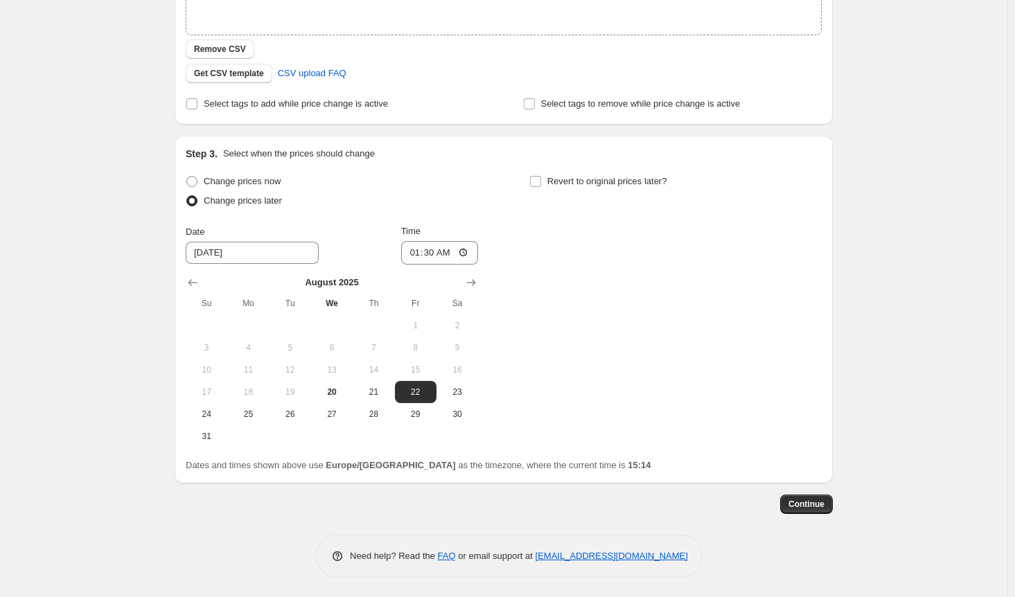
click at [599, 307] on div "Change prices now Change prices later Date 8/22/2025 Time 01:30 August 2025 Su …" at bounding box center [504, 310] width 636 height 276
click at [759, 502] on span "Continue" at bounding box center [806, 504] width 36 height 11
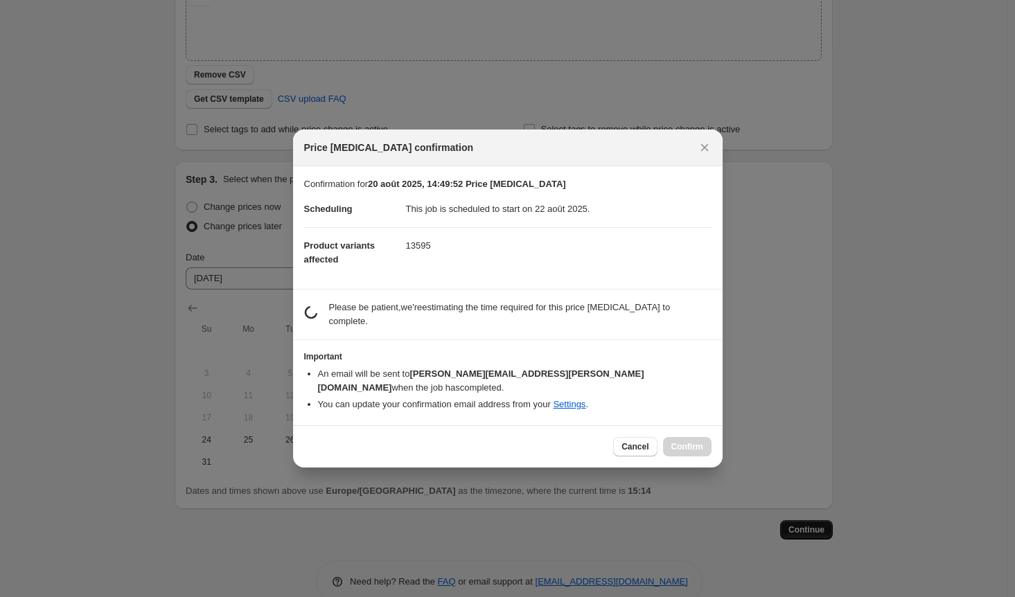
scroll to position [0, 0]
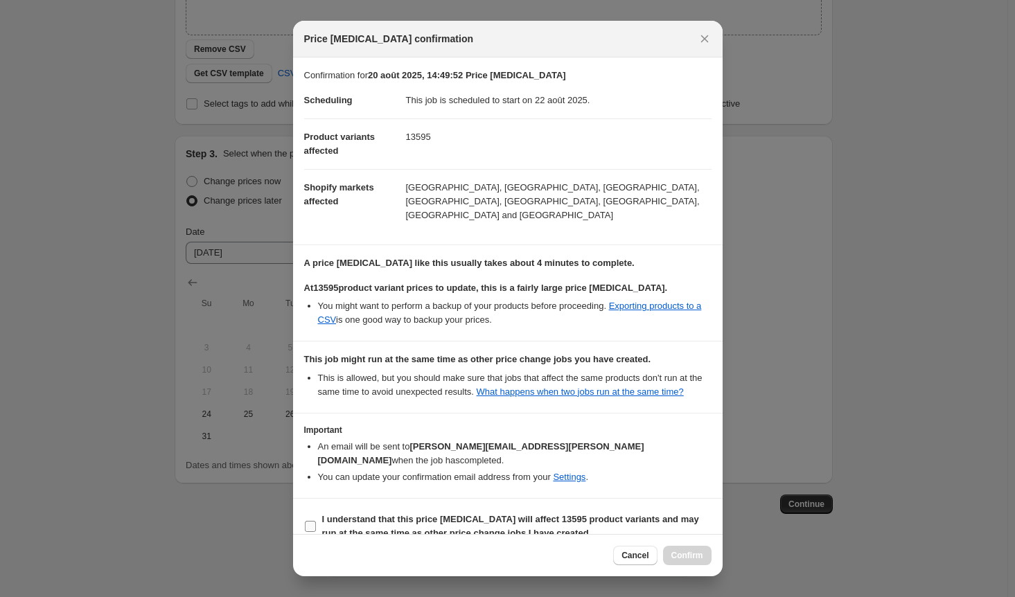
click at [308, 521] on input "I understand that this price change job will affect 13595 product variants and …" at bounding box center [310, 526] width 11 height 11
checkbox input "true"
click at [677, 550] on span "Confirm" at bounding box center [687, 555] width 32 height 11
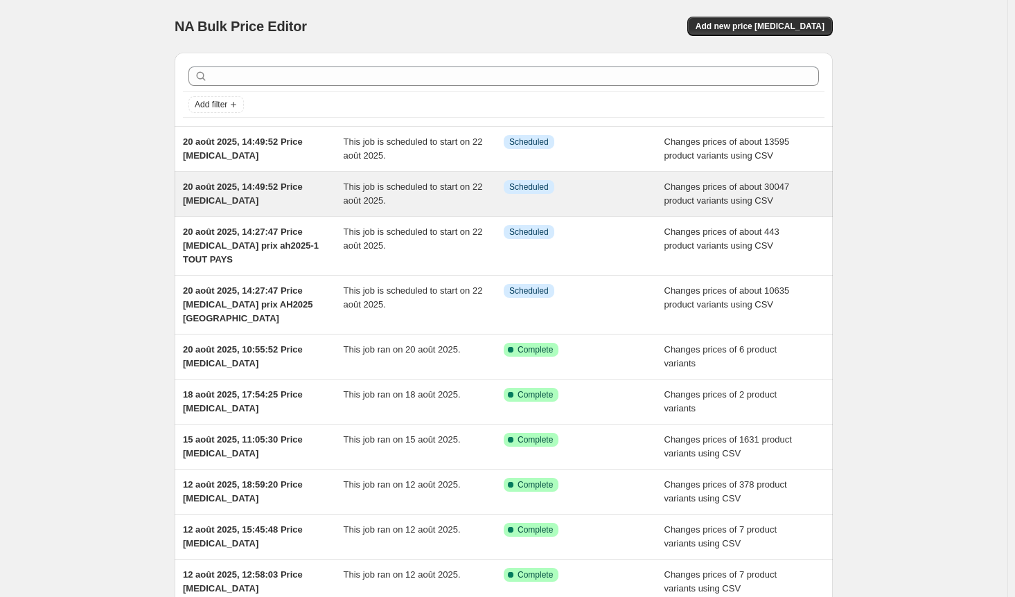
click at [701, 194] on span "Changes prices of about 30047 product variants using CSV" at bounding box center [726, 194] width 125 height 24
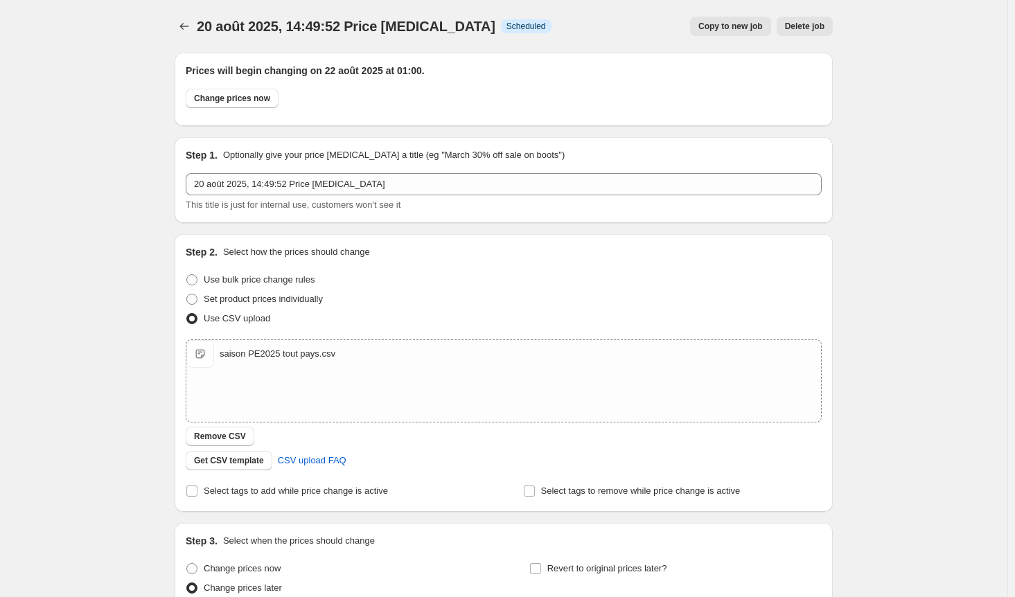
click at [814, 33] on button "Delete job" at bounding box center [805, 26] width 56 height 19
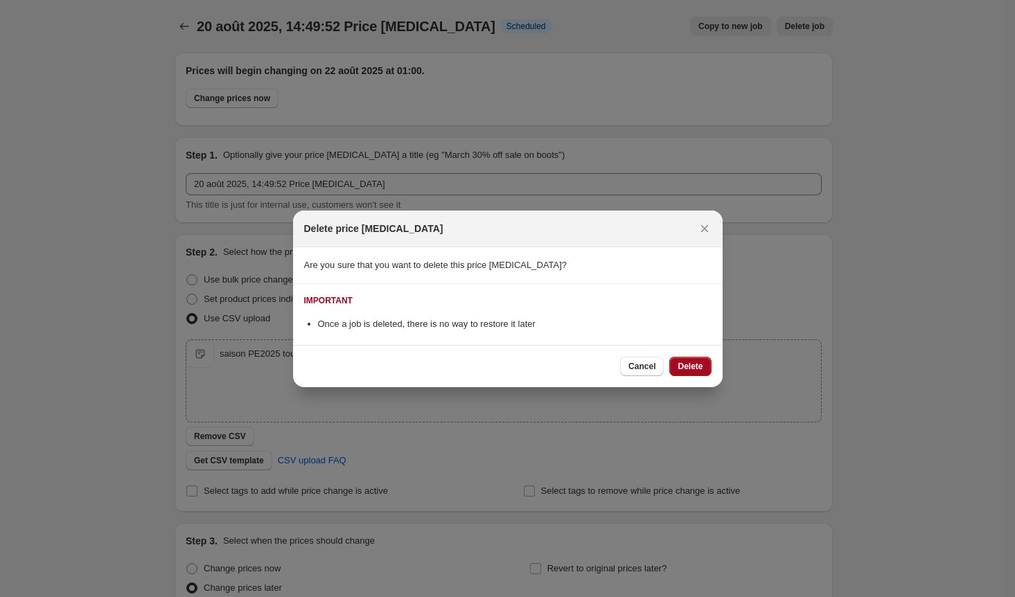
click at [699, 364] on span "Delete" at bounding box center [690, 366] width 25 height 11
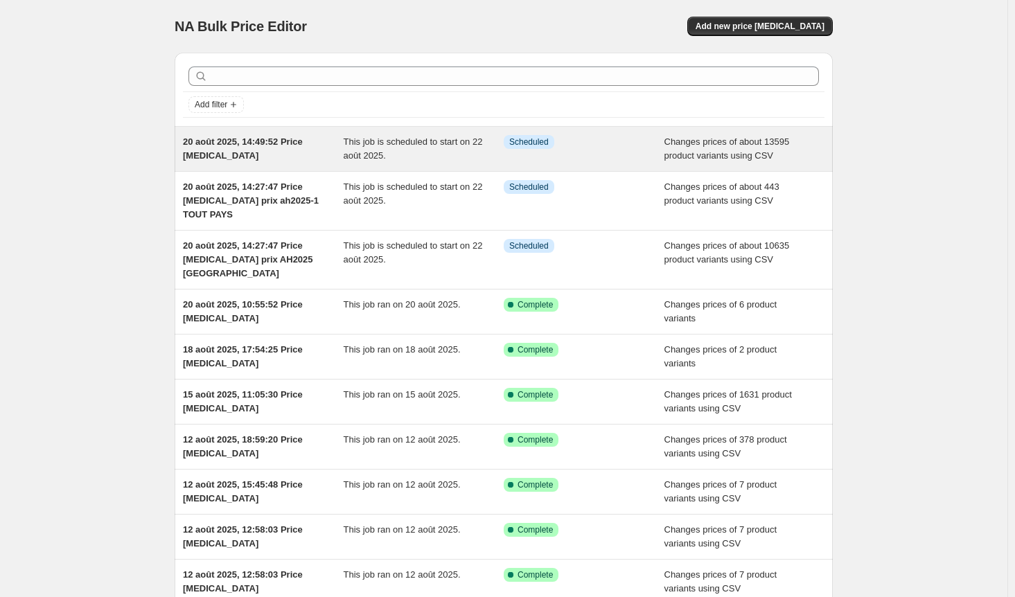
click at [637, 150] on div "Info Scheduled" at bounding box center [584, 149] width 161 height 28
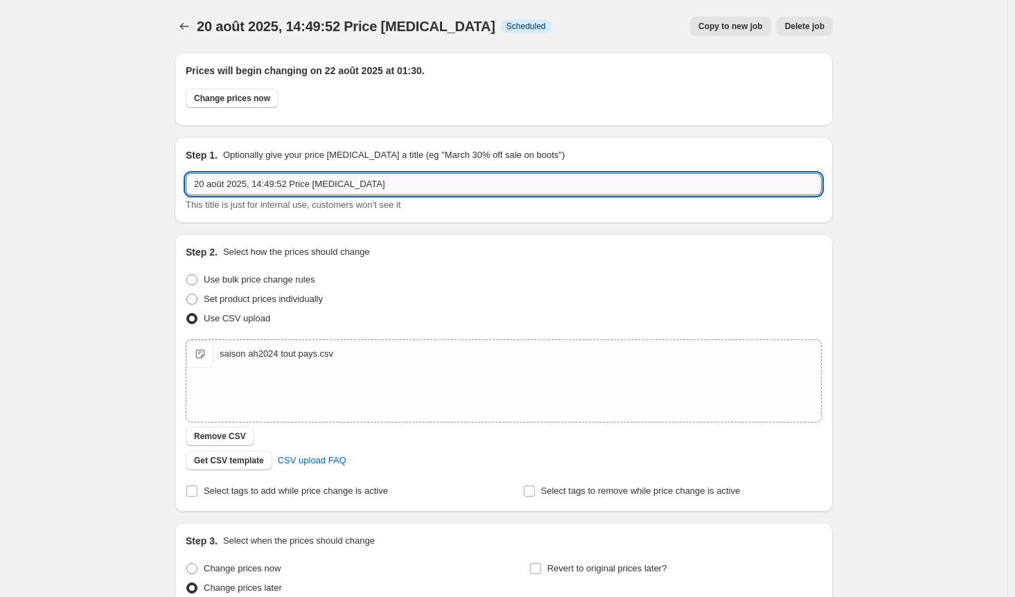
click at [378, 188] on input "20 août 2025, 14:49:52 Price [MEDICAL_DATA]" at bounding box center [504, 184] width 636 height 22
type input "20 août 2025, 14:49:52 Price [MEDICAL_DATA] AH2024"
click at [70, 297] on div "20 août 2025, 14:49:52 Price [MEDICAL_DATA]. This page is ready 20 août 2025, 1…" at bounding box center [503, 493] width 1007 height 986
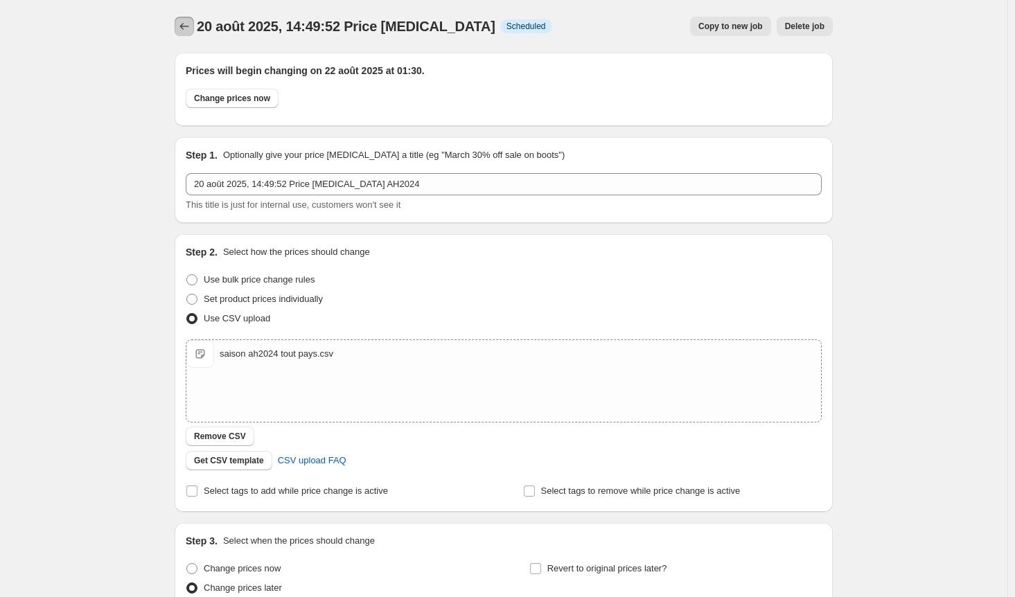
click at [183, 26] on icon "Price change jobs" at bounding box center [184, 26] width 14 height 14
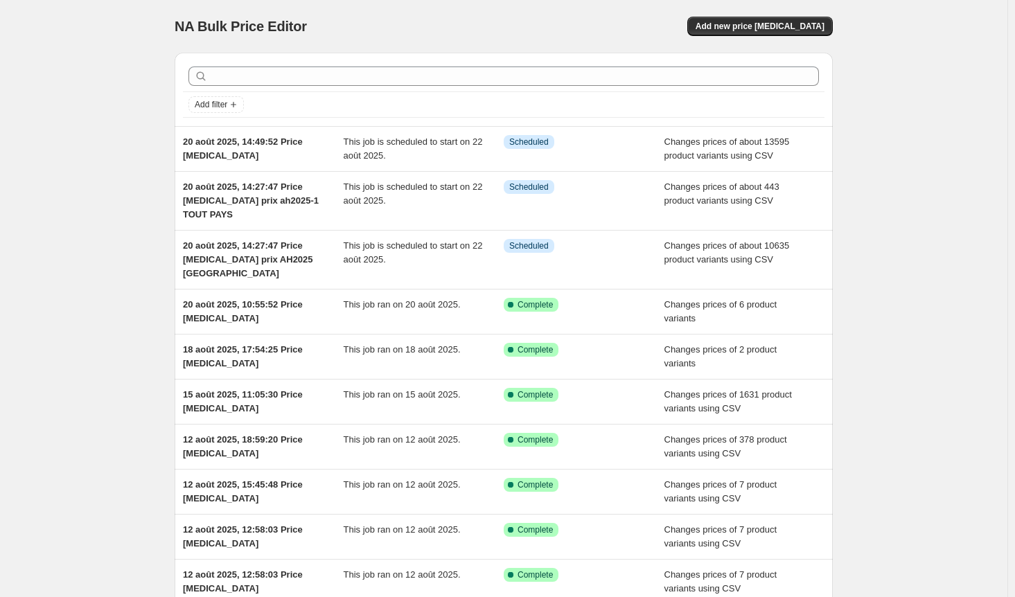
click at [94, 268] on div "NA Bulk Price Editor. This page is ready NA Bulk Price Editor Add new price [ME…" at bounding box center [503, 370] width 1007 height 741
click at [785, 27] on span "Add new price [MEDICAL_DATA]" at bounding box center [760, 26] width 129 height 11
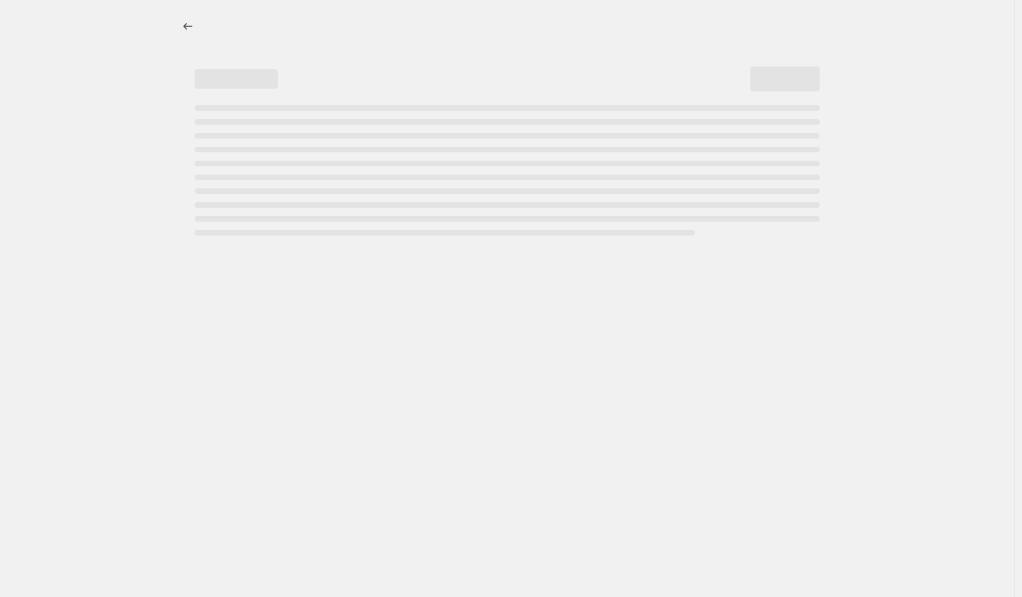
select select "percentage"
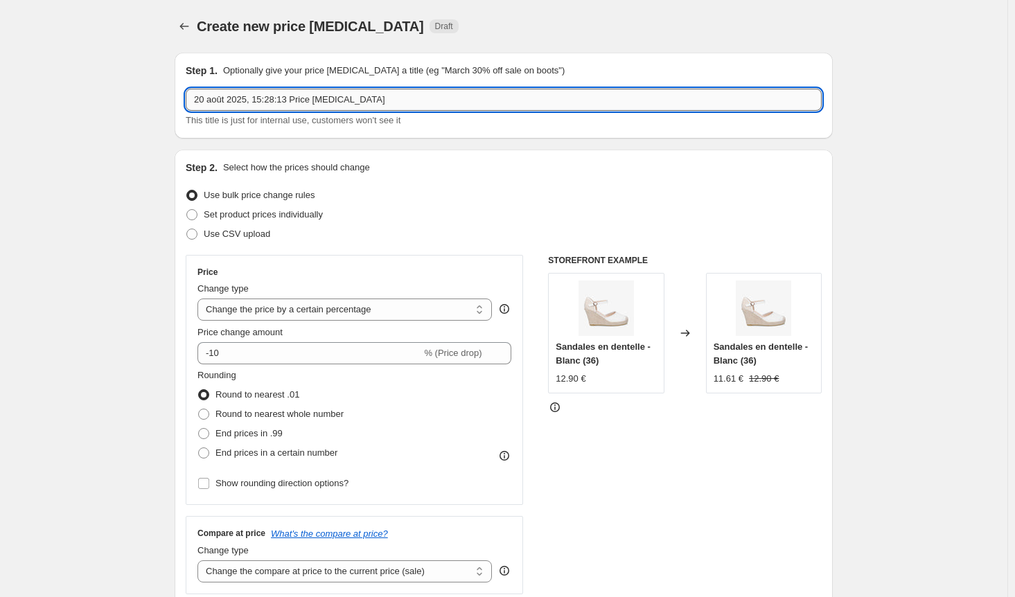
click at [382, 103] on input "20 août 2025, 15:28:13 Price [MEDICAL_DATA]" at bounding box center [504, 100] width 636 height 22
type input "20 août 2025, 15:28:13 Price [MEDICAL_DATA] PE 2025"
click at [197, 236] on span at bounding box center [191, 234] width 11 height 11
click at [187, 229] on input "Use CSV upload" at bounding box center [186, 229] width 1 height 1
radio input "true"
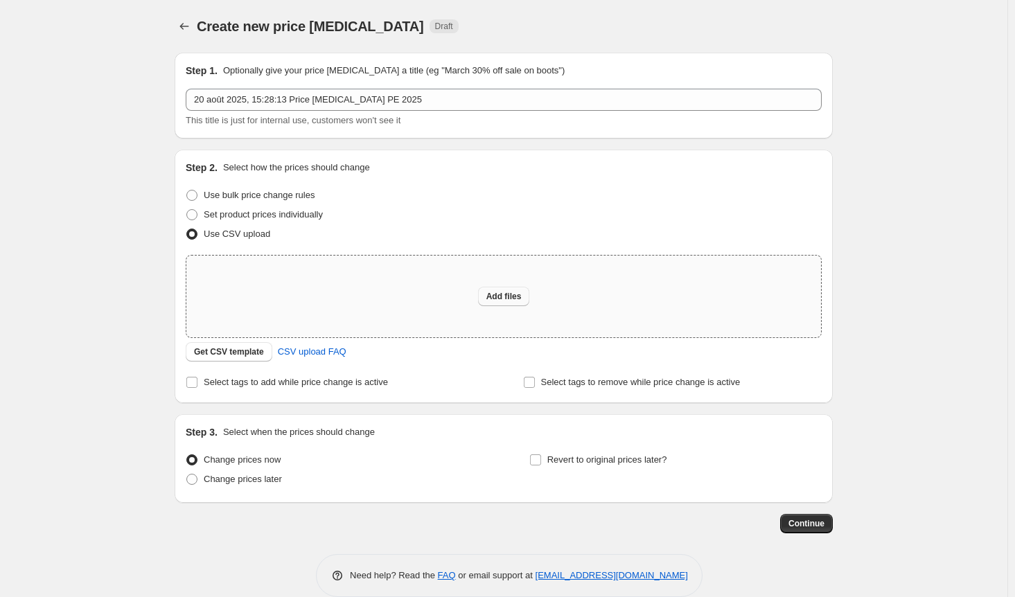
click at [508, 298] on span "Add files" at bounding box center [503, 296] width 35 height 11
type input "C:\fakepath\saison PE2025 tout pays.csv"
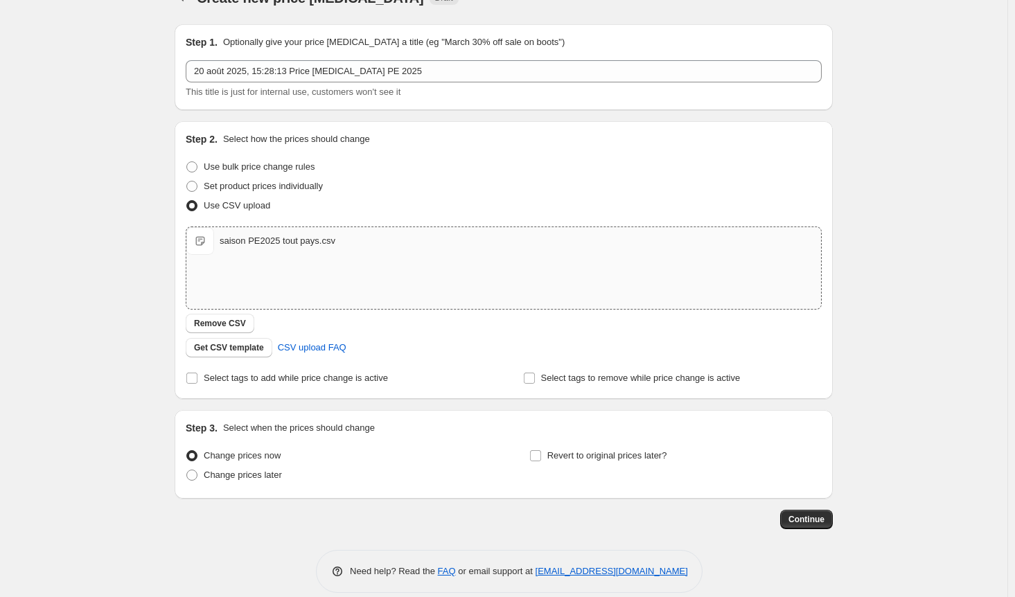
scroll to position [44, 0]
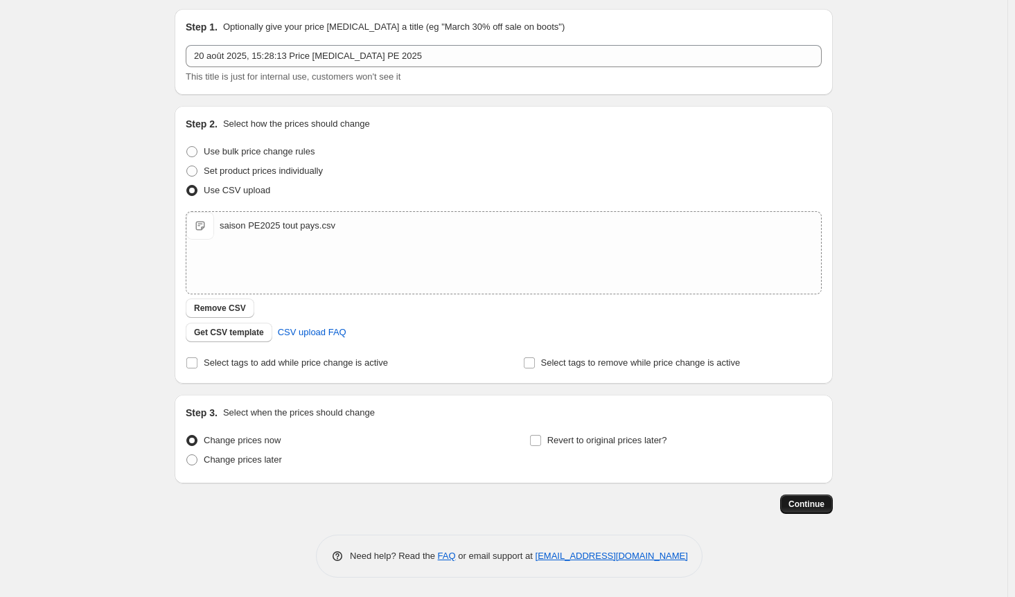
click at [805, 502] on span "Continue" at bounding box center [806, 504] width 36 height 11
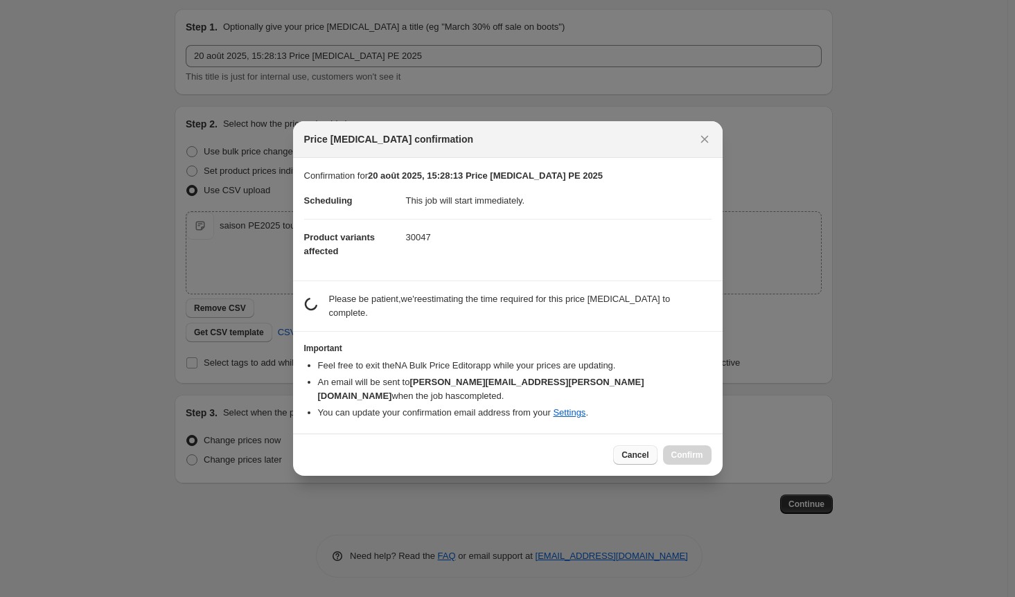
click at [635, 450] on span "Cancel" at bounding box center [634, 455] width 27 height 11
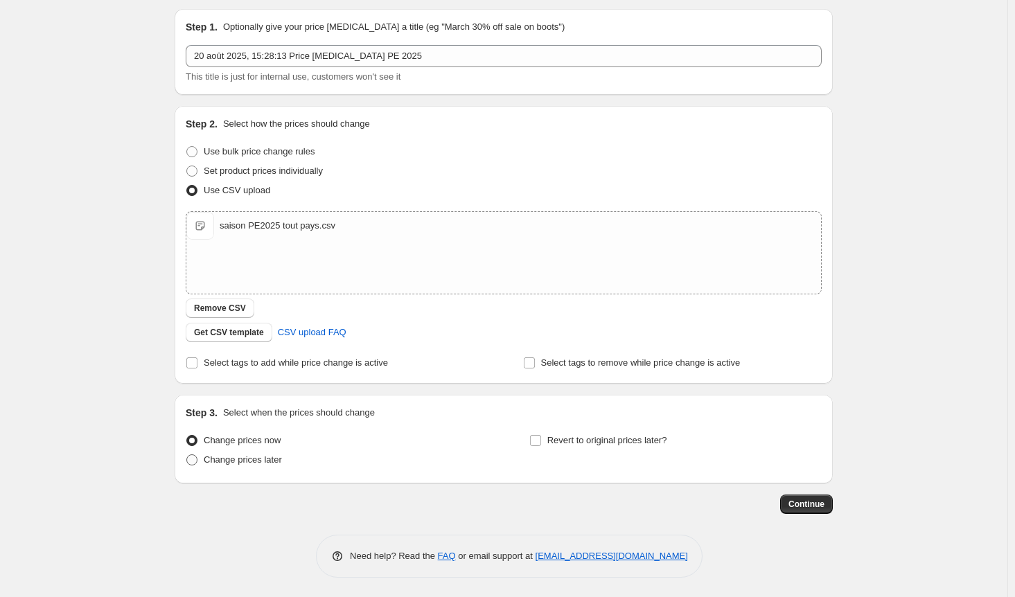
click at [191, 463] on span at bounding box center [191, 459] width 11 height 11
click at [187, 455] on input "Change prices later" at bounding box center [186, 454] width 1 height 1
radio input "true"
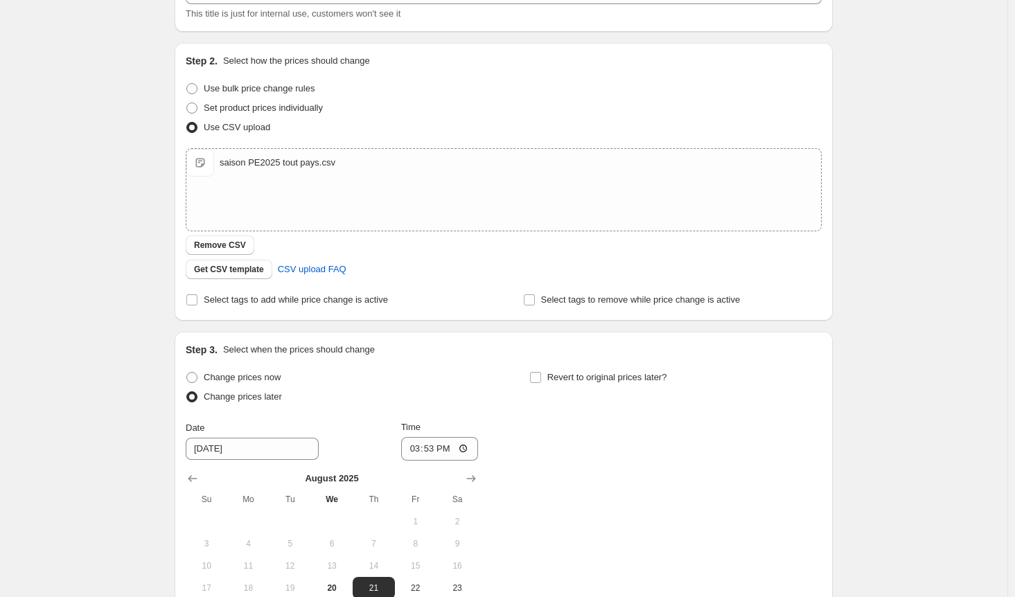
scroll to position [251, 0]
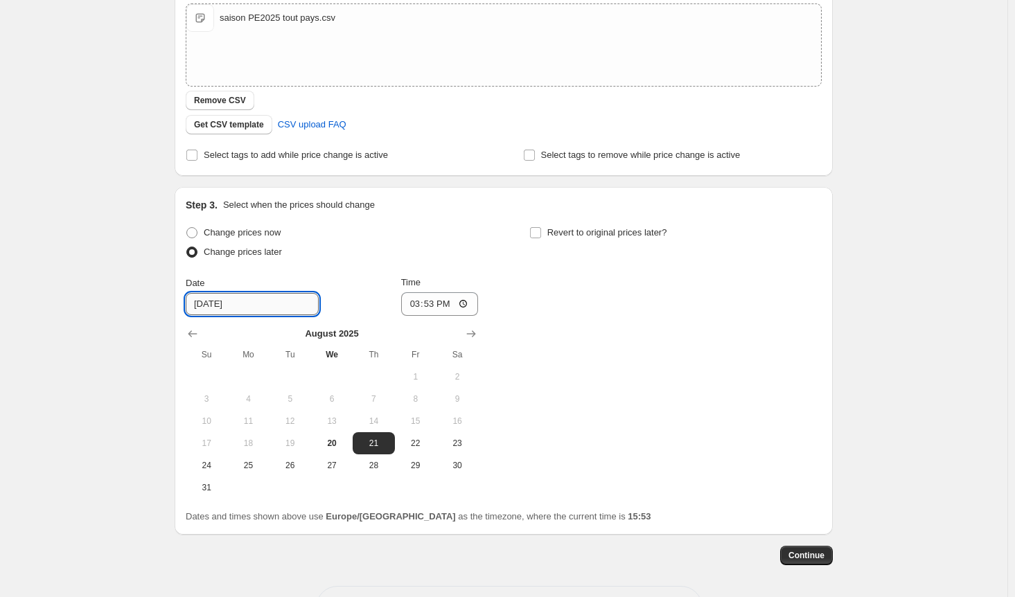
click at [266, 309] on input "[DATE]" at bounding box center [252, 304] width 133 height 22
click at [423, 445] on span "22" at bounding box center [415, 443] width 30 height 11
type input "[DATE]"
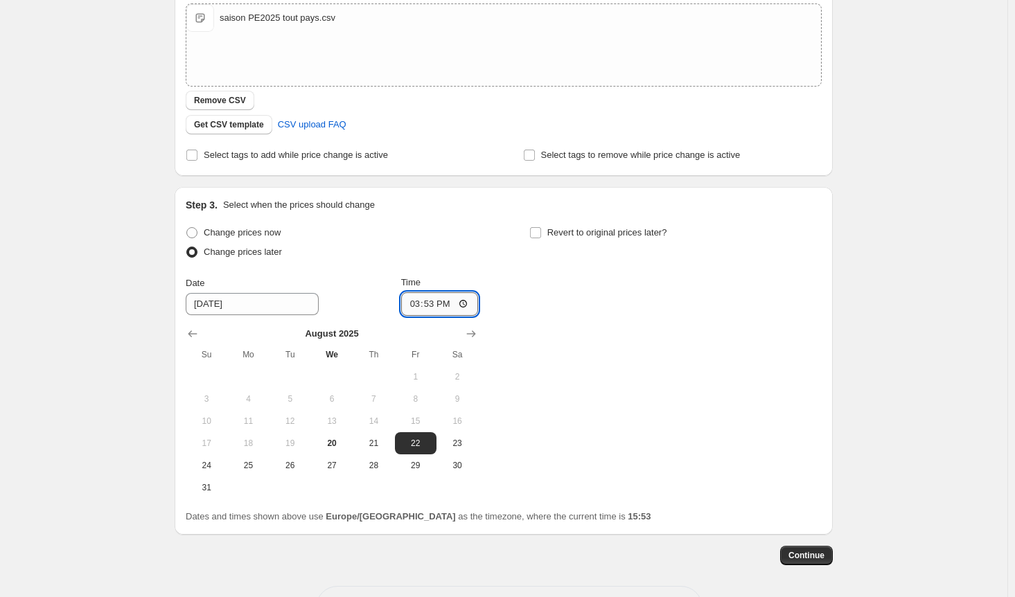
click at [464, 303] on input "15:53" at bounding box center [440, 304] width 78 height 24
type input "01:00"
click at [587, 386] on div "Change prices now Change prices later Date [DATE] Time 01:00 [DATE] Su Mo Tu We…" at bounding box center [504, 361] width 636 height 276
click at [589, 384] on div "Change prices now Change prices later Date [DATE] Time 01:00 [DATE] Su Mo Tu We…" at bounding box center [504, 361] width 636 height 276
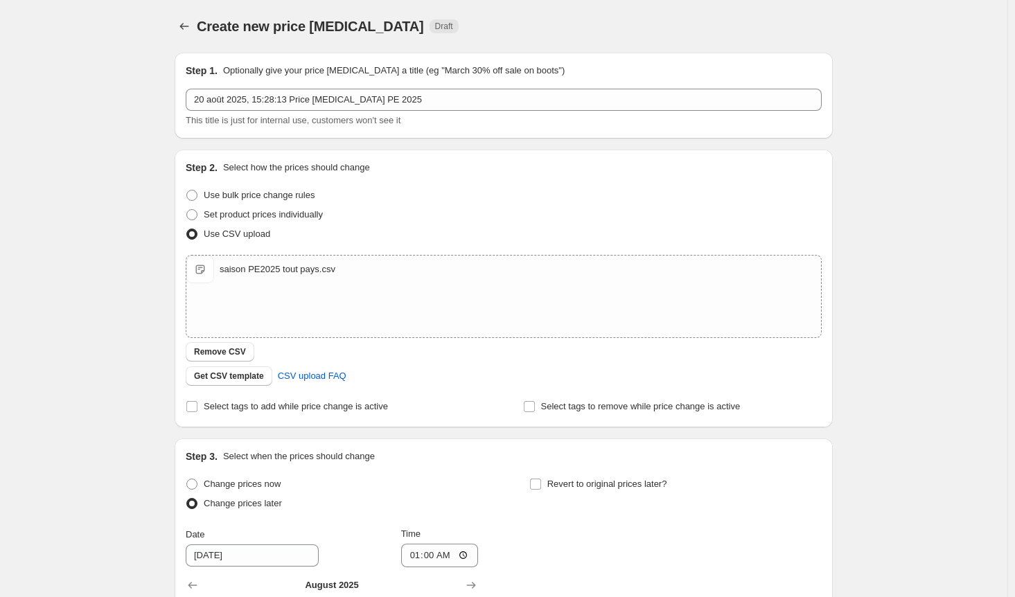
scroll to position [303, 0]
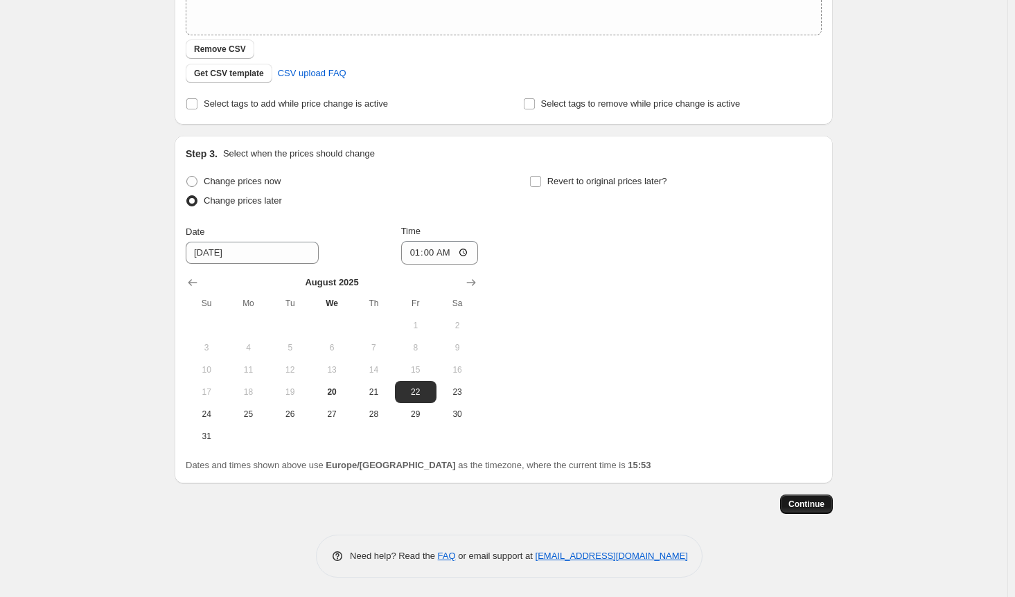
click at [804, 499] on span "Continue" at bounding box center [806, 504] width 36 height 11
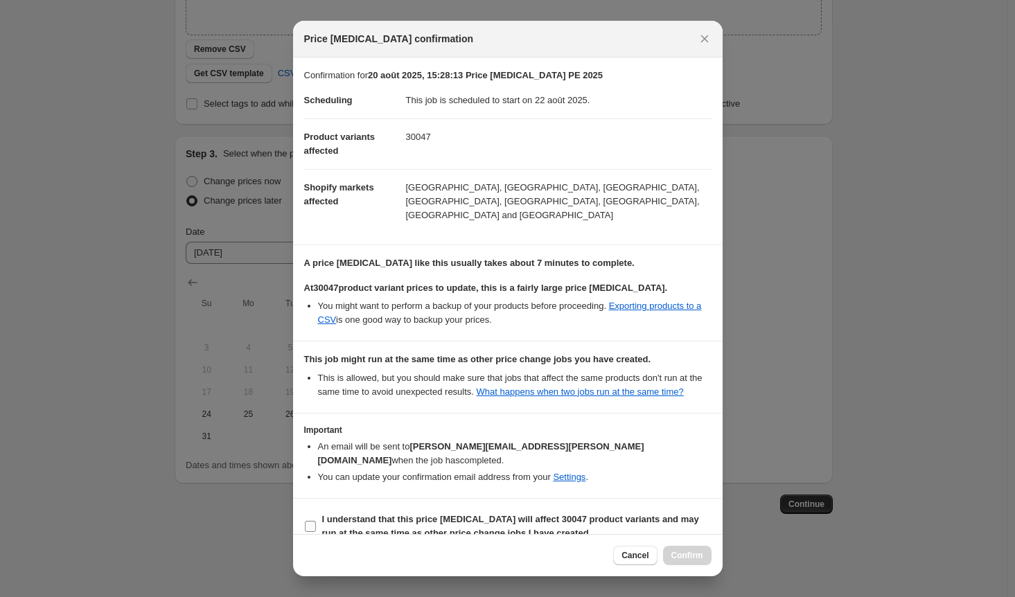
click at [308, 521] on input "I understand that this price [MEDICAL_DATA] will affect 30047 product variants …" at bounding box center [310, 526] width 11 height 11
checkbox input "true"
click at [691, 551] on span "Confirm" at bounding box center [687, 555] width 32 height 11
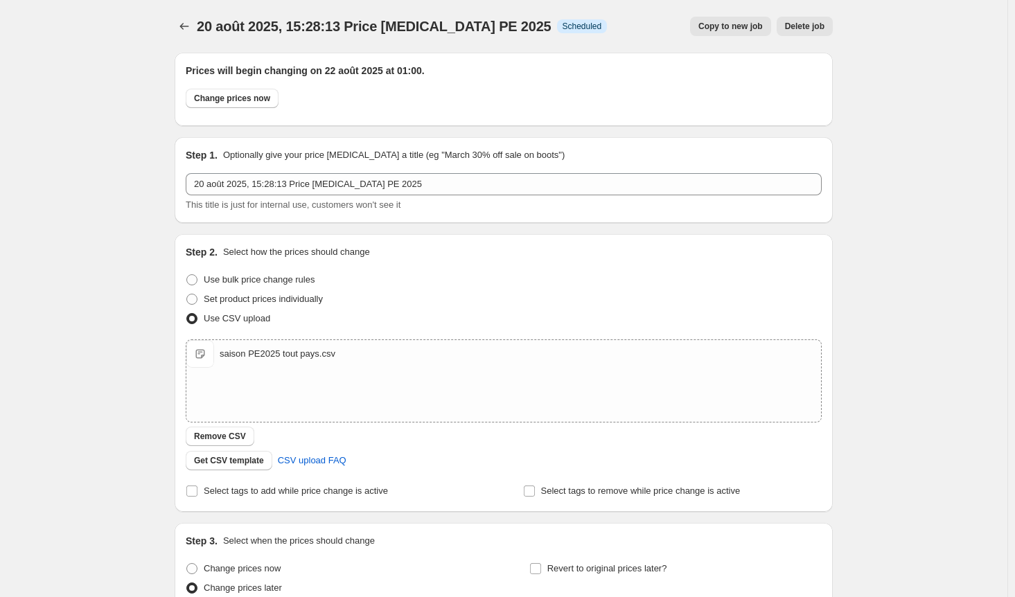
scroll to position [303, 0]
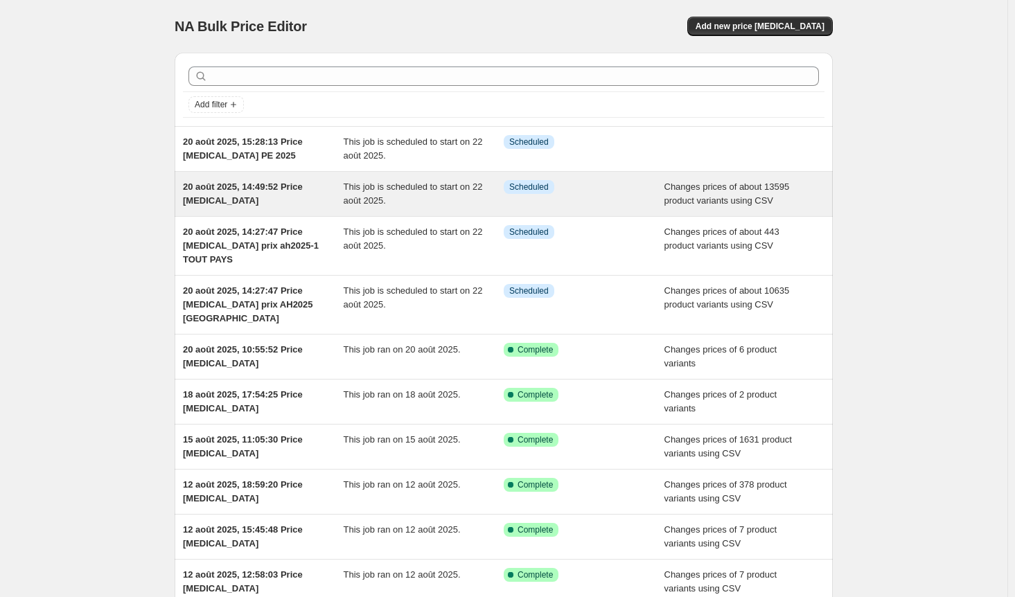
click at [414, 196] on div "This job is scheduled to start on 22 août 2025." at bounding box center [424, 194] width 161 height 28
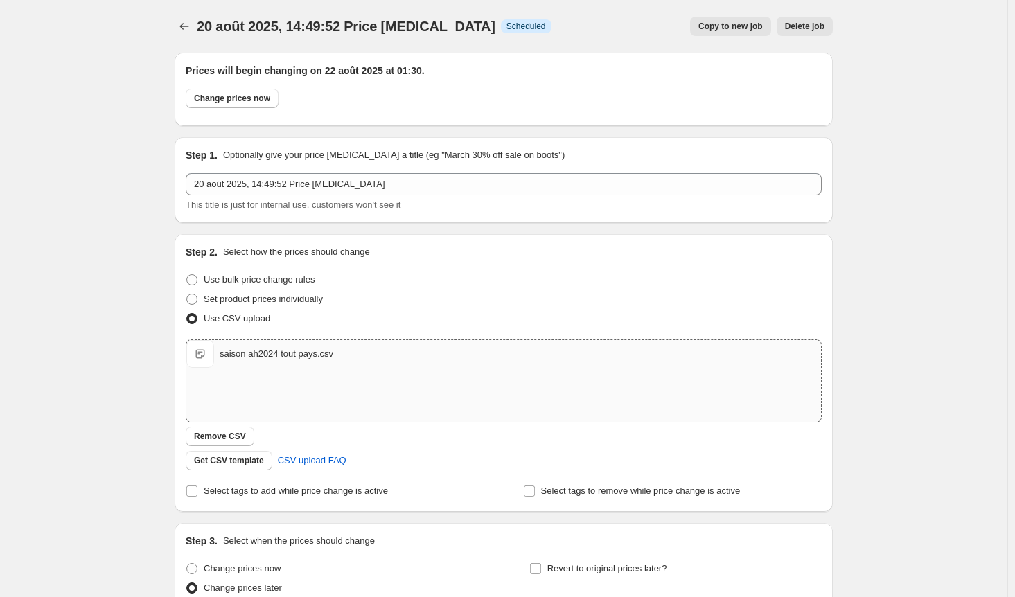
scroll to position [277, 0]
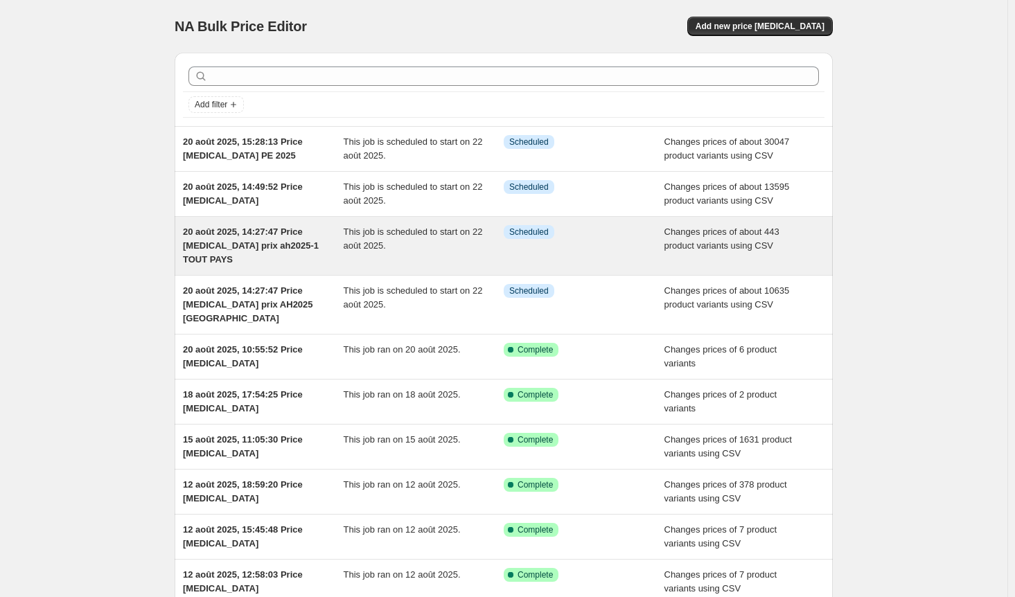
click at [581, 249] on div "Info Scheduled" at bounding box center [584, 246] width 161 height 42
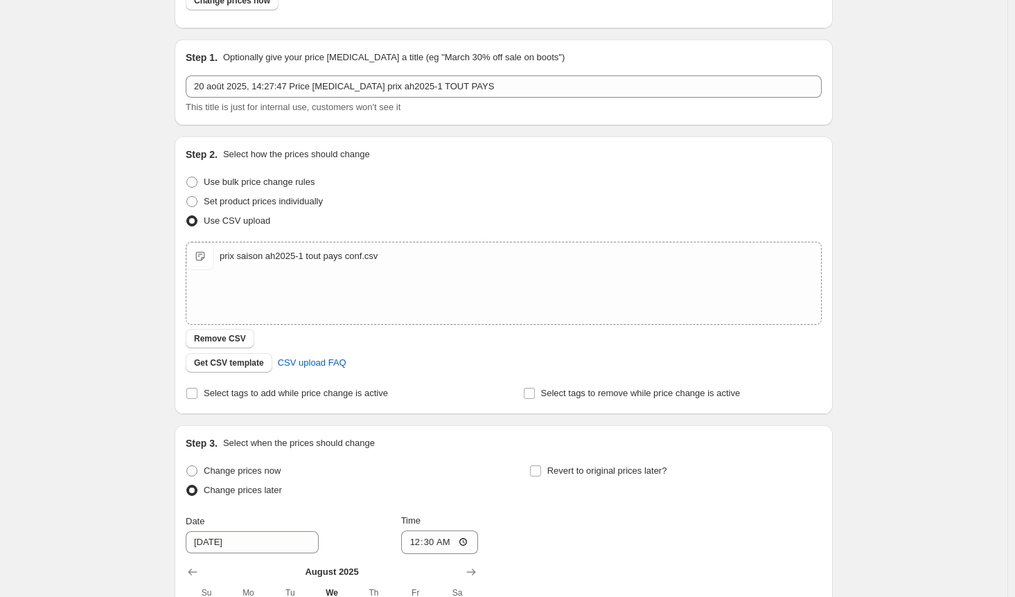
scroll to position [346, 0]
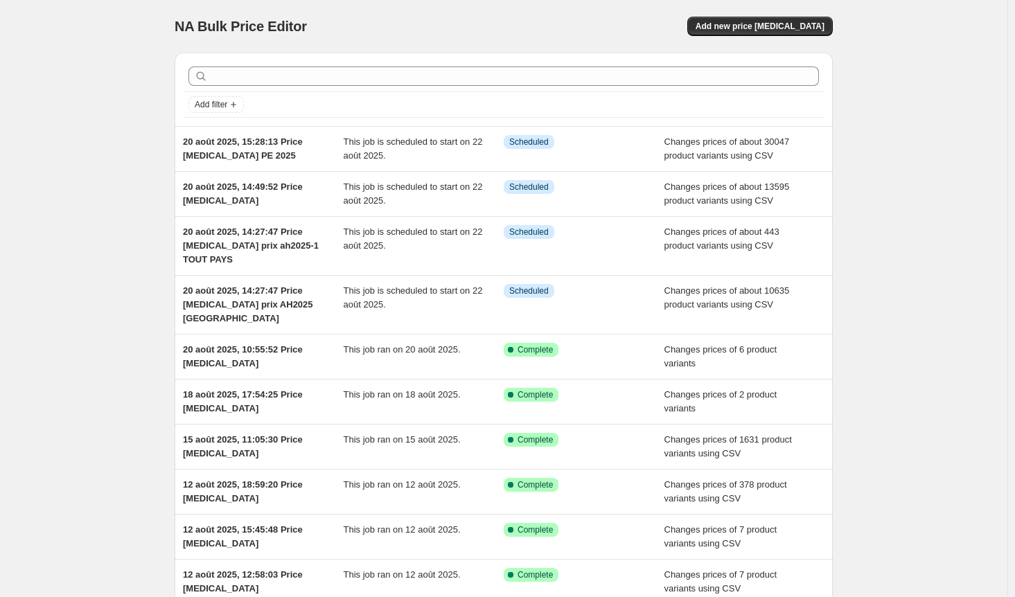
click at [970, 490] on div "NA Bulk Price Editor. This page is ready NA Bulk Price Editor Add new price [ME…" at bounding box center [503, 370] width 1007 height 741
click at [790, 21] on span "Add new price [MEDICAL_DATA]" at bounding box center [760, 26] width 129 height 11
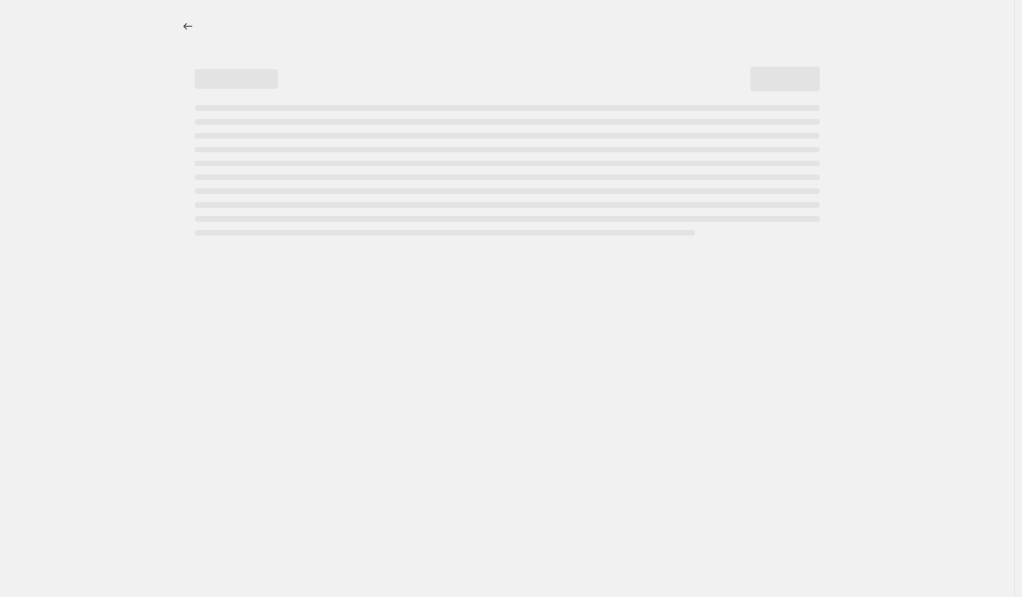
select select "percentage"
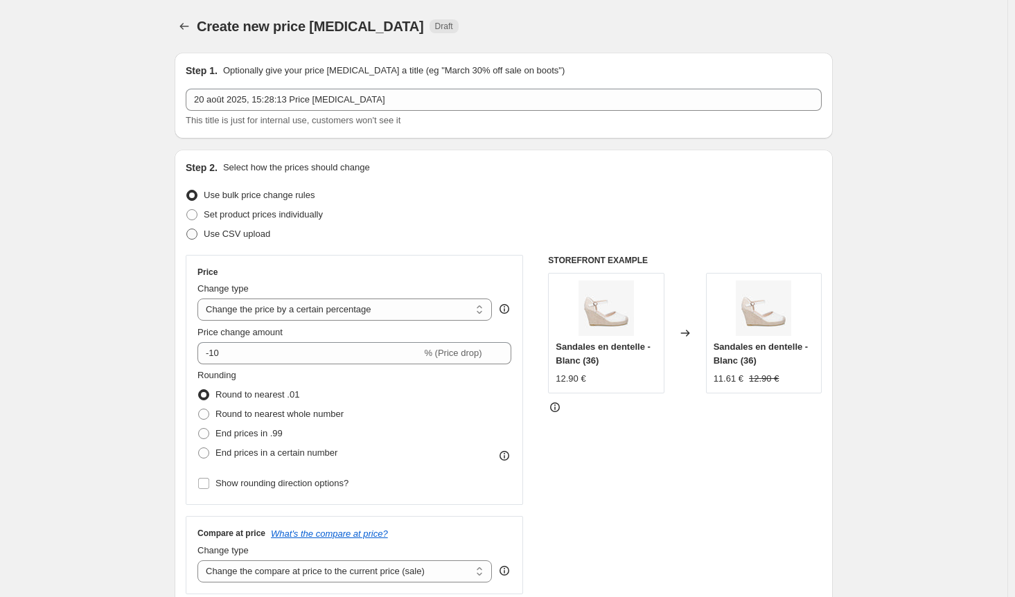
click at [195, 234] on span at bounding box center [191, 234] width 11 height 11
click at [187, 229] on input "Use CSV upload" at bounding box center [186, 229] width 1 height 1
radio input "true"
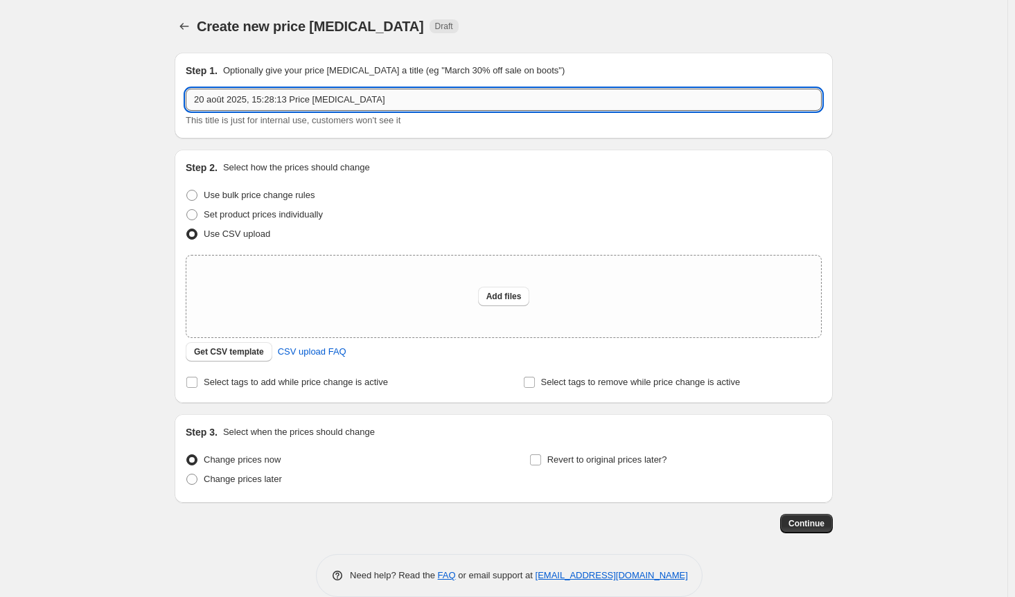
click at [402, 103] on input "20 août 2025, 15:28:13 Price [MEDICAL_DATA]" at bounding box center [504, 100] width 636 height 22
type input "20 août 2025, 15:28:13 Price [MEDICAL_DATA] PE2024 TOUT PAYS"
click at [502, 295] on span "Add files" at bounding box center [503, 296] width 35 height 11
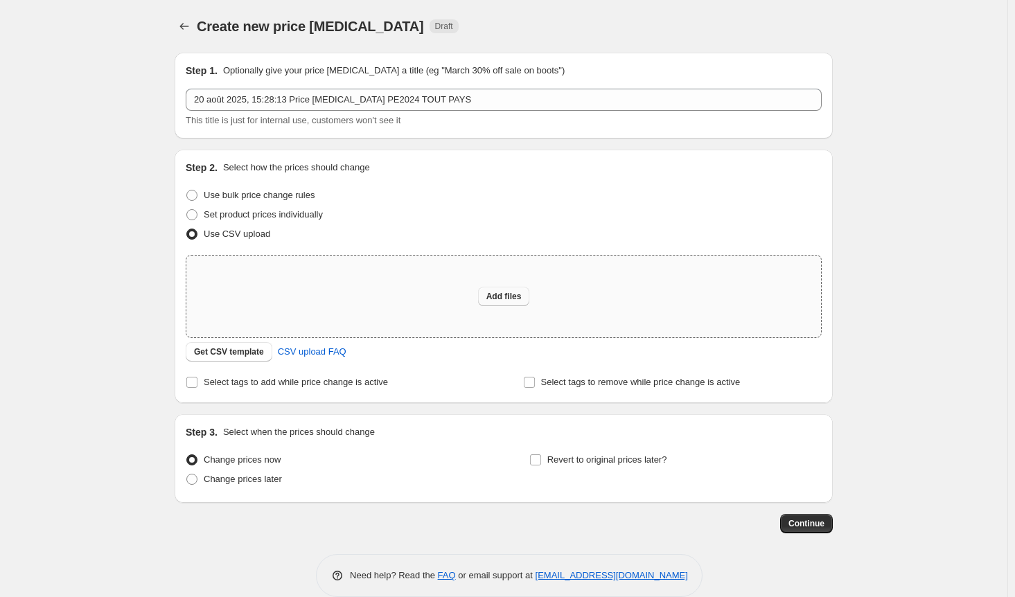
type input "C:\fakepath\saison PE2024 tout pays.csv"
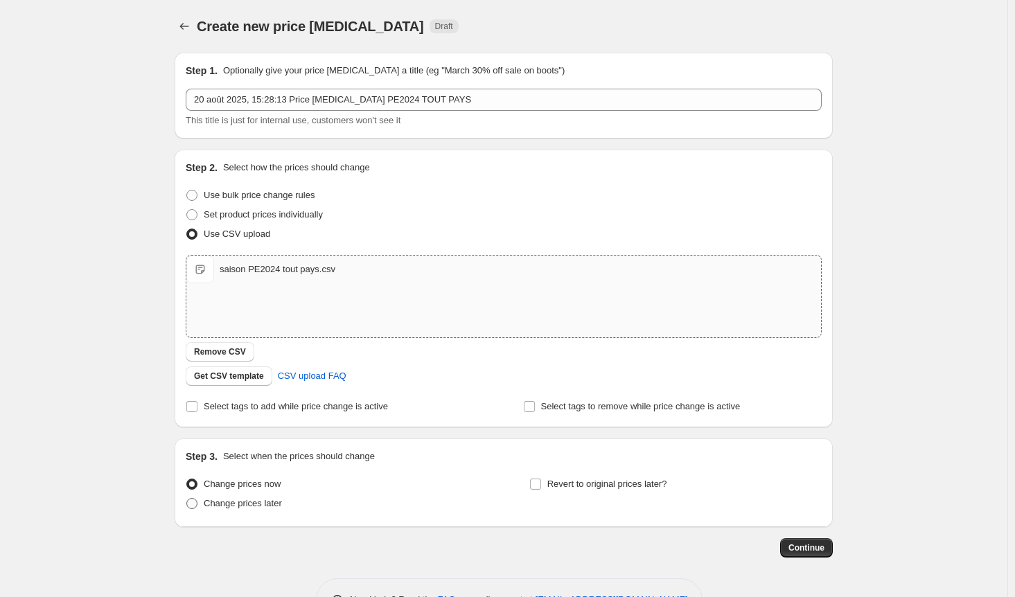
click at [198, 500] on span at bounding box center [192, 503] width 12 height 12
click at [187, 499] on input "Change prices later" at bounding box center [186, 498] width 1 height 1
radio input "true"
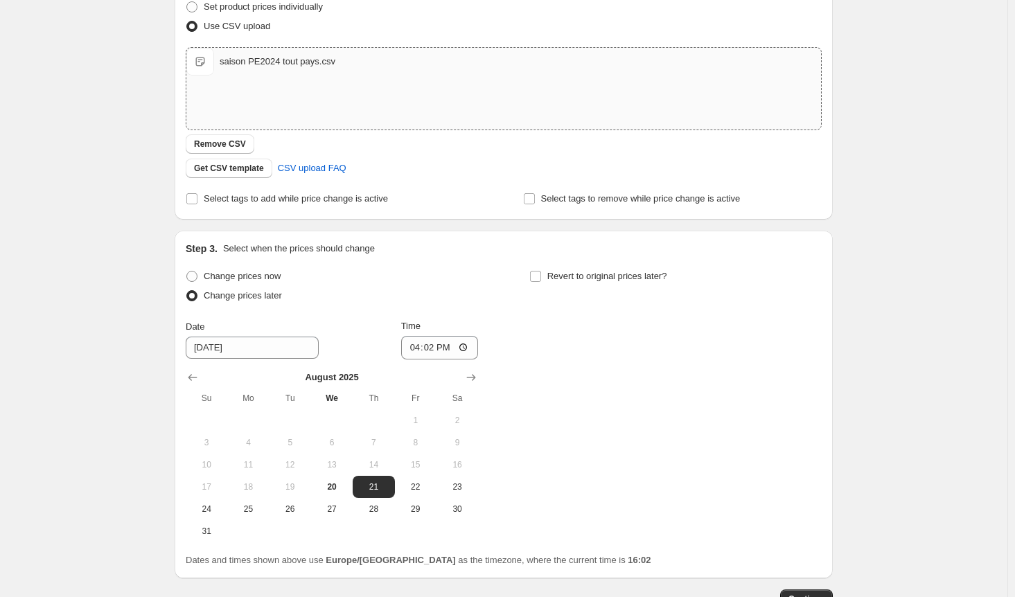
scroll to position [303, 0]
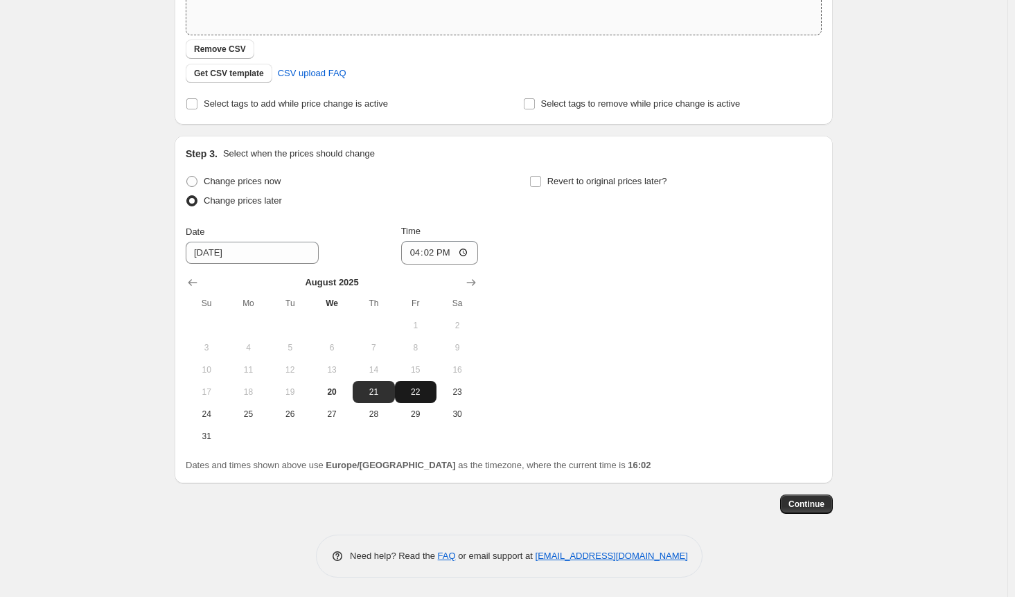
click at [425, 395] on span "22" at bounding box center [415, 392] width 30 height 11
type input "[DATE]"
click at [472, 247] on input "16:02" at bounding box center [440, 253] width 78 height 24
type input "02:00"
click at [563, 341] on div "Change prices now Change prices later Date [DATE] Time 02:00 [DATE] Su Mo Tu We…" at bounding box center [504, 310] width 636 height 276
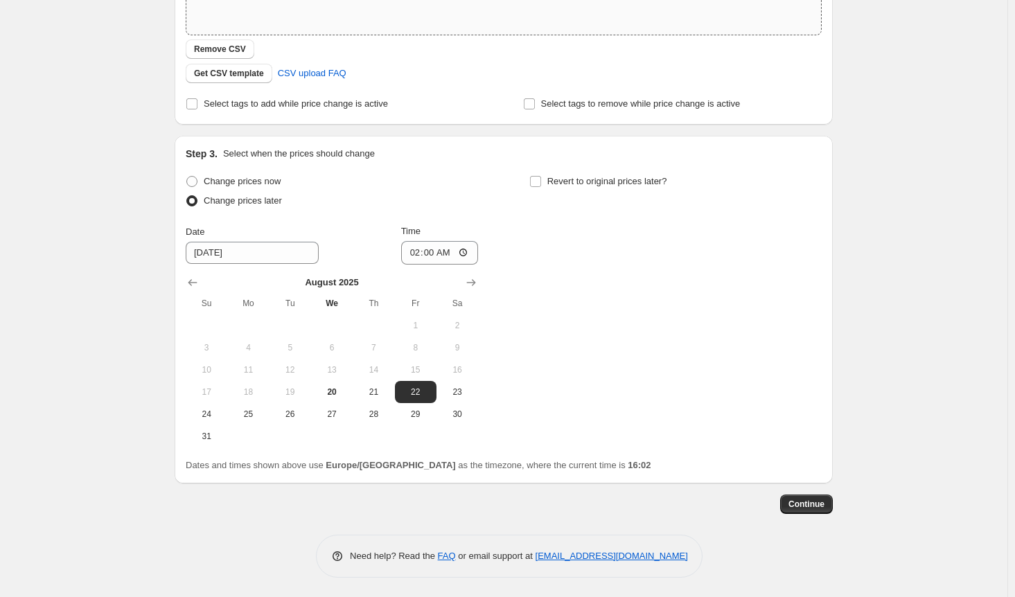
click at [563, 341] on div "Change prices now Change prices later Date [DATE] Time 02:00 [DATE] Su Mo Tu We…" at bounding box center [504, 310] width 636 height 276
click at [806, 507] on span "Continue" at bounding box center [806, 504] width 36 height 11
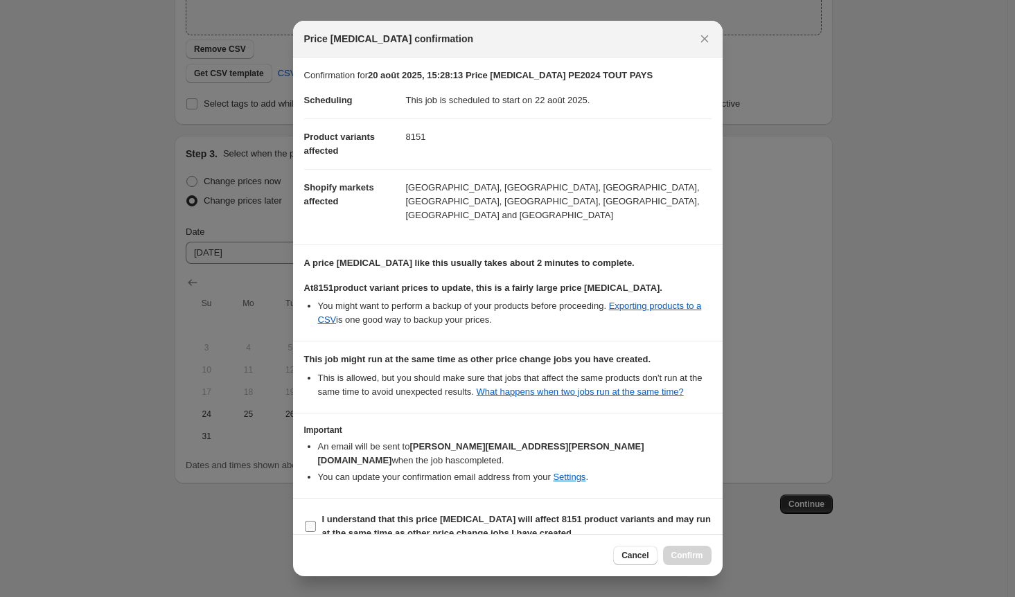
click at [315, 521] on input "I understand that this price [MEDICAL_DATA] will affect 8151 product variants a…" at bounding box center [310, 526] width 11 height 11
checkbox input "true"
click at [696, 551] on span "Confirm" at bounding box center [687, 555] width 32 height 11
type input "20 août 2025, 15:28:13 Price [MEDICAL_DATA] PE2024 TOUT PAYS"
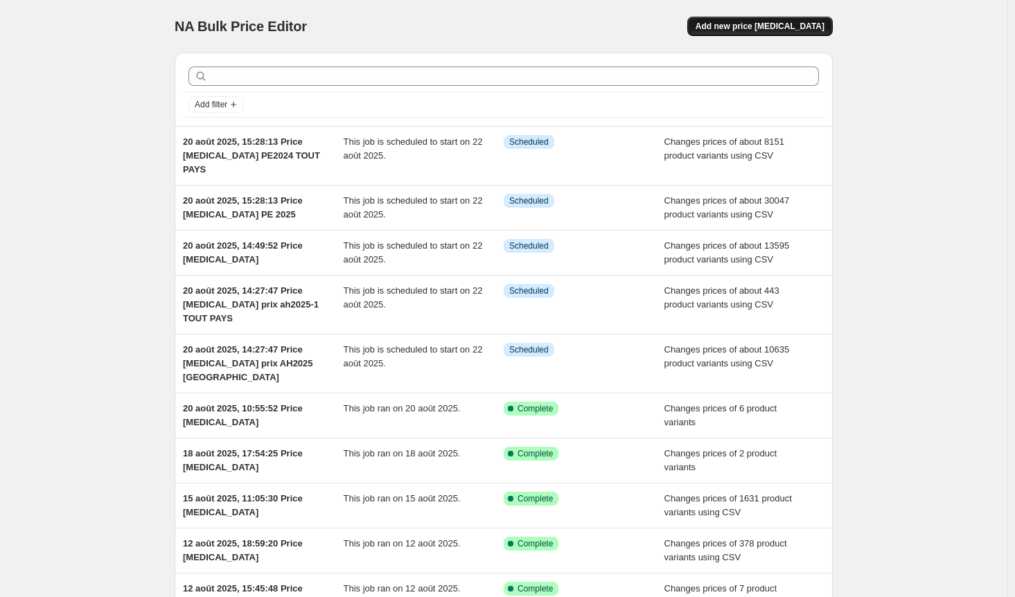
click at [783, 30] on span "Add new price [MEDICAL_DATA]" at bounding box center [760, 26] width 129 height 11
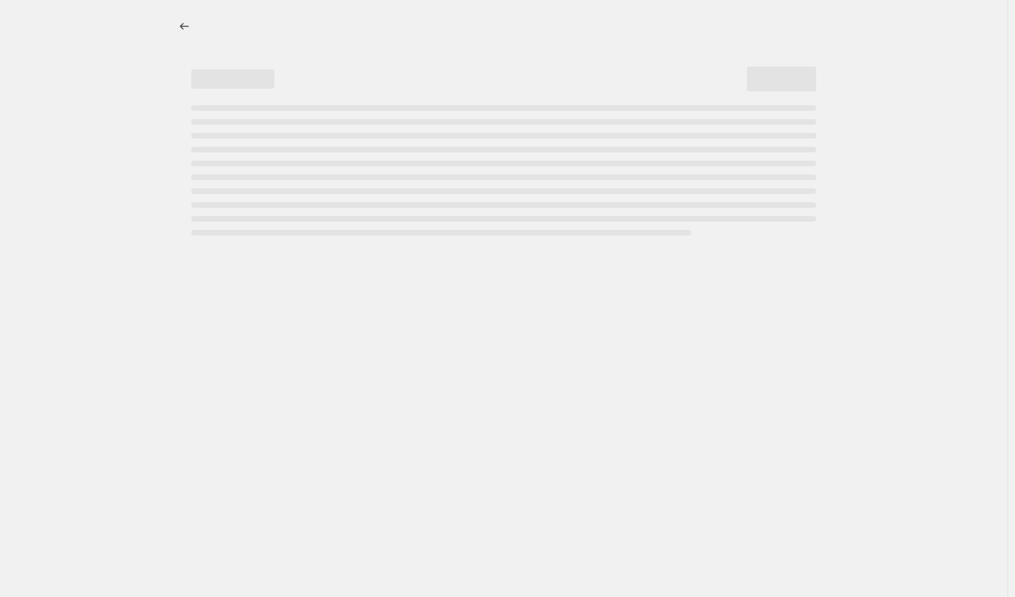
select select "percentage"
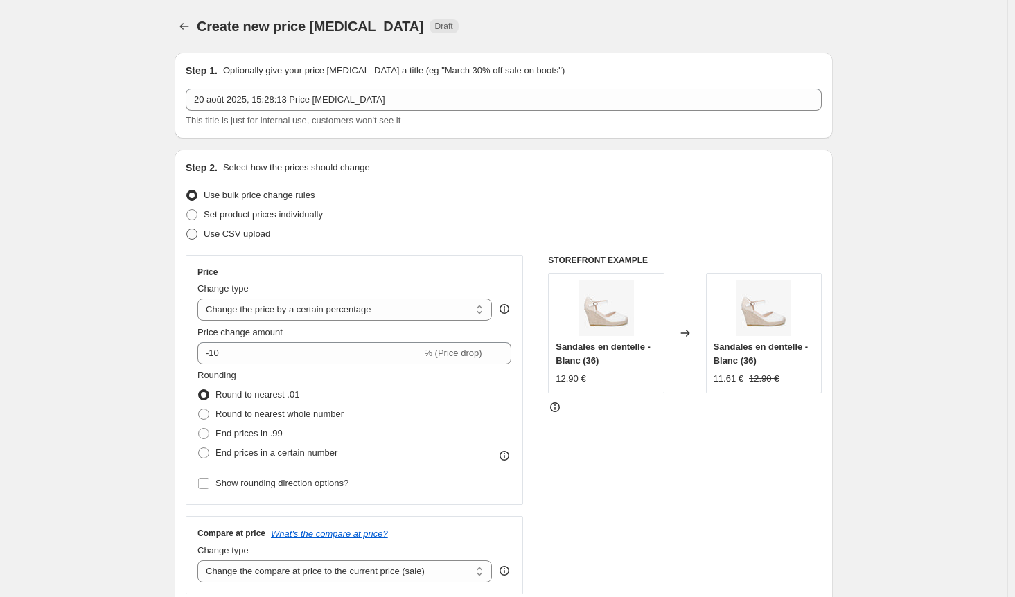
click at [195, 233] on span at bounding box center [191, 234] width 11 height 11
click at [187, 229] on input "Use CSV upload" at bounding box center [186, 229] width 1 height 1
radio input "true"
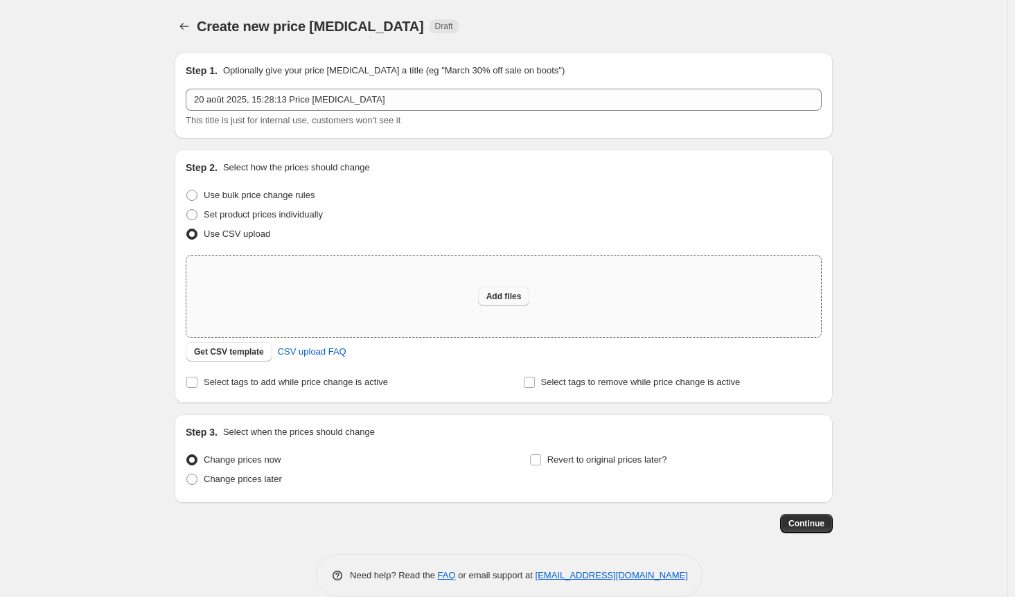
click at [520, 301] on span "Add files" at bounding box center [503, 296] width 35 height 11
type input "C:\fakepath\saison AH2023 tout pays.csv"
click at [919, 276] on div "Create new price [MEDICAL_DATA]. This page is ready Create new price [MEDICAL_D…" at bounding box center [503, 309] width 1007 height 618
click at [515, 295] on span "Add files" at bounding box center [503, 296] width 35 height 11
type input "C:\fakepath\saison AH2023 tout pays.csv"
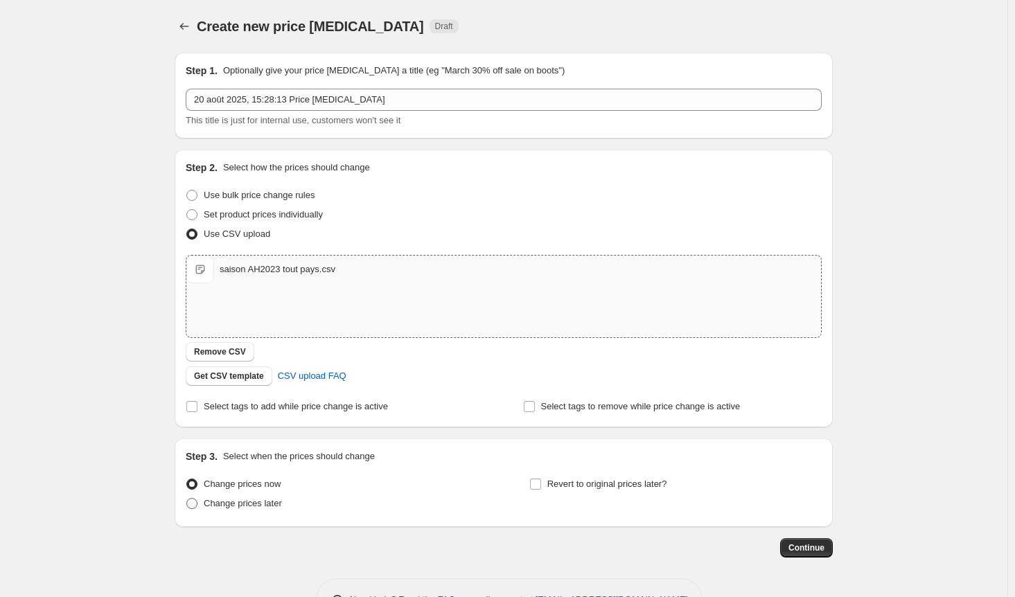
click at [197, 501] on span at bounding box center [191, 503] width 11 height 11
click at [187, 499] on input "Change prices later" at bounding box center [186, 498] width 1 height 1
radio input "true"
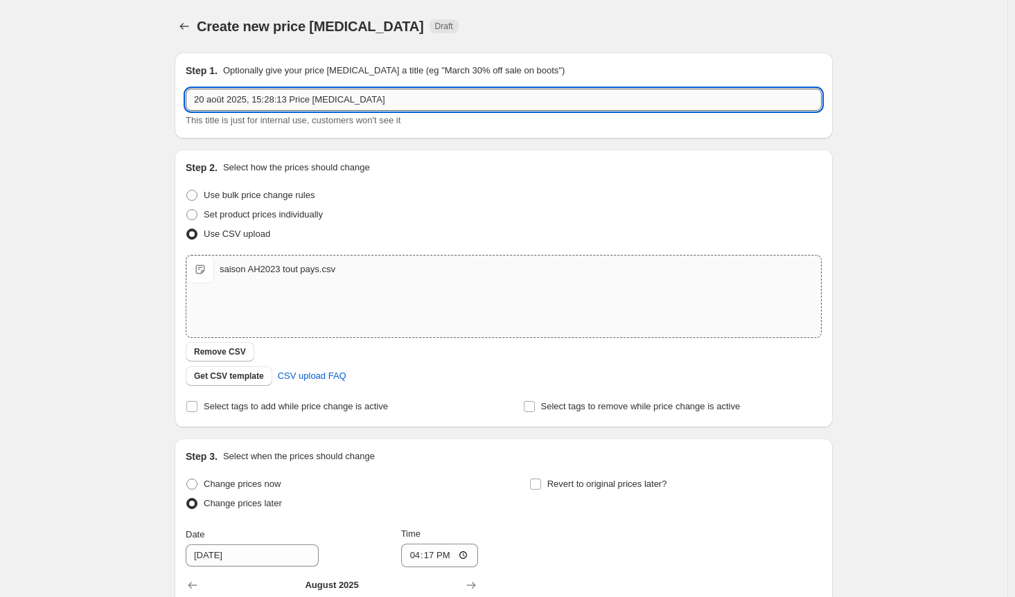
click at [405, 103] on input "20 août 2025, 15:28:13 Price [MEDICAL_DATA]" at bounding box center [504, 100] width 636 height 22
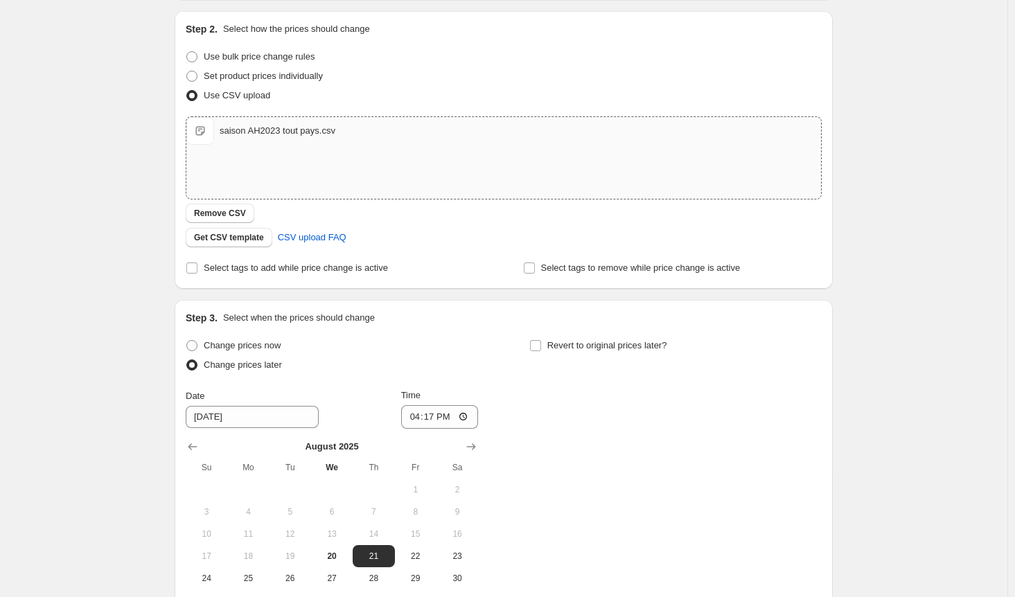
scroll to position [208, 0]
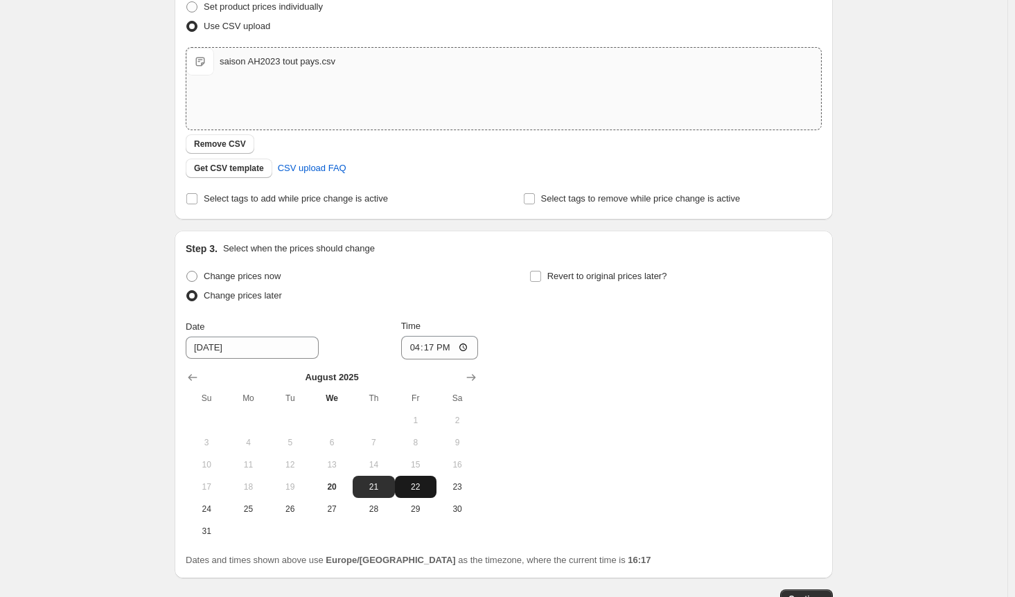
type input "20 août 2025, 15:28:13 Price [MEDICAL_DATA] AH2023 TOUT PAYS"
click at [413, 479] on button "22" at bounding box center [416, 487] width 42 height 22
type input "[DATE]"
click at [463, 351] on input "16:17" at bounding box center [440, 348] width 78 height 24
type input "02:30"
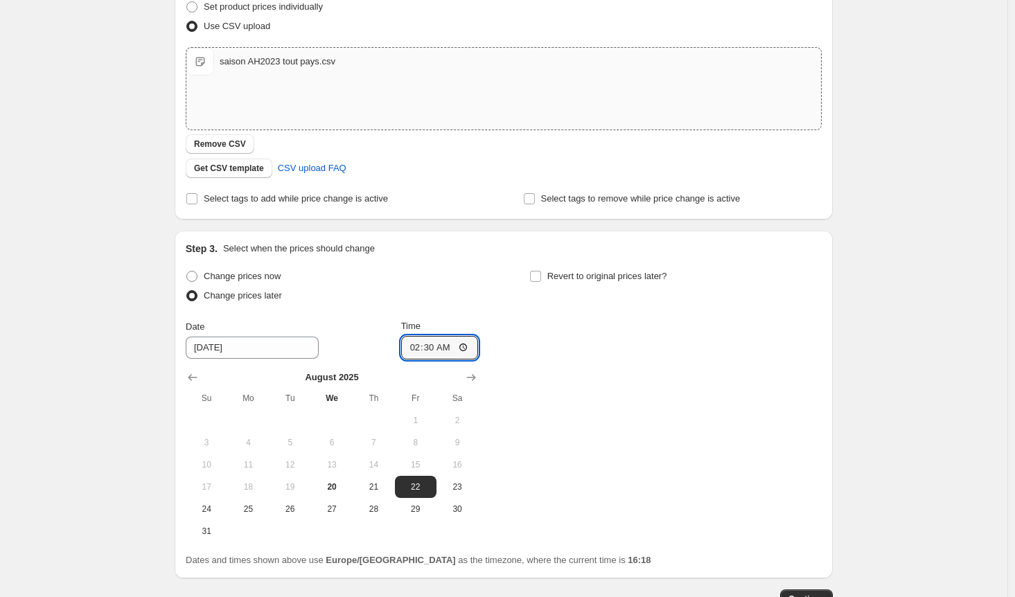
click at [601, 409] on div "Change prices now Change prices later Date [DATE] Time 02:[DATE] Mo Tu We Th Fr…" at bounding box center [504, 405] width 636 height 276
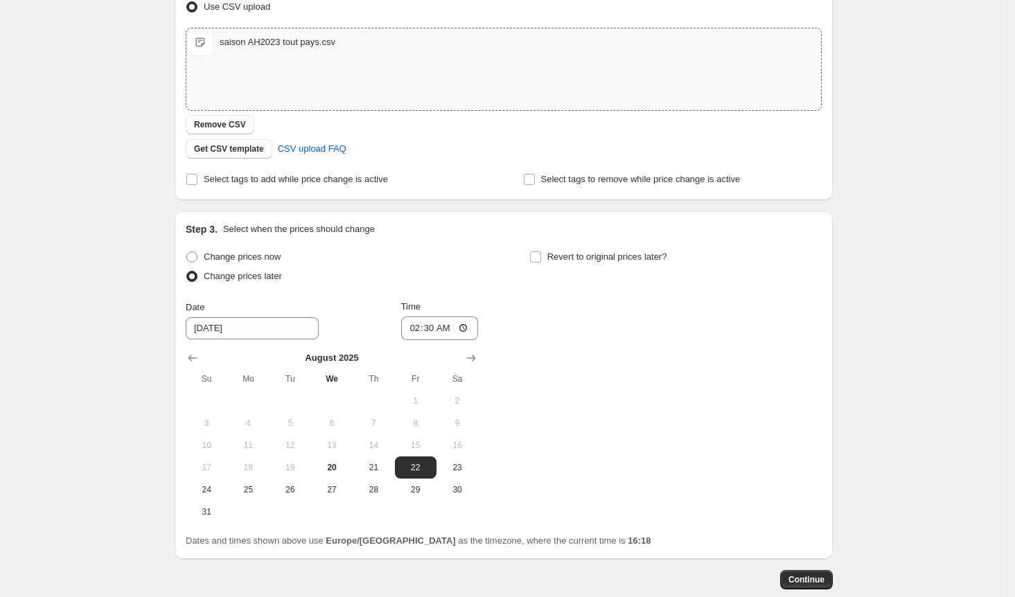
scroll to position [277, 0]
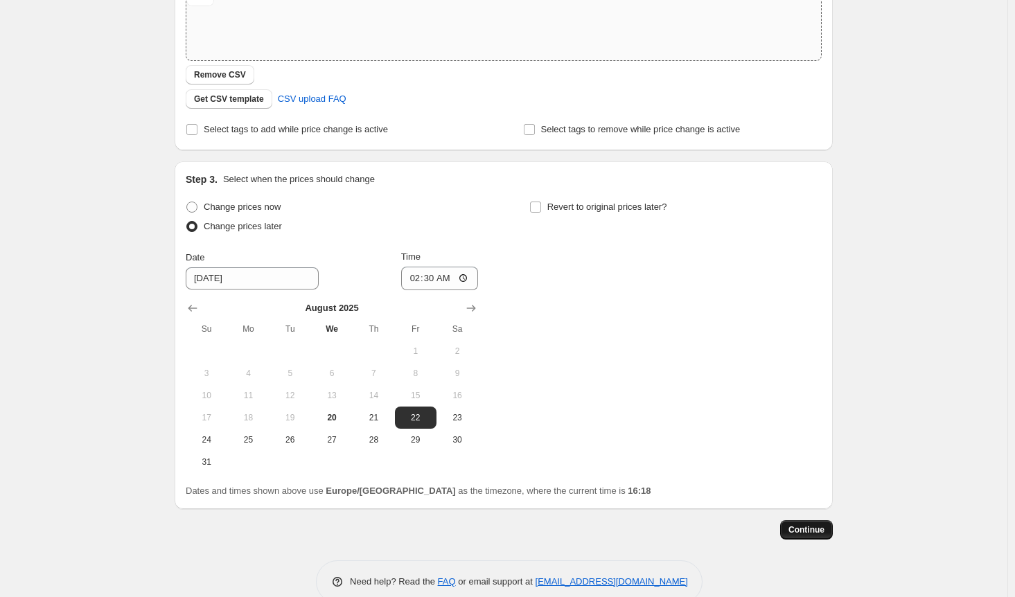
click at [823, 531] on span "Continue" at bounding box center [806, 529] width 36 height 11
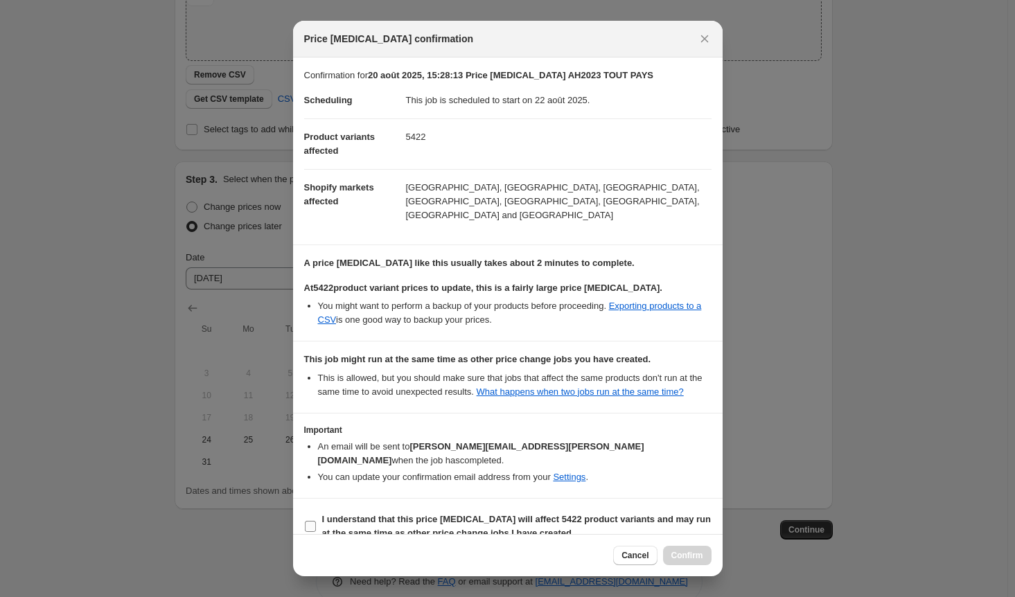
click at [315, 521] on input "I understand that this price [MEDICAL_DATA] will affect 5422 product variants a…" at bounding box center [310, 526] width 11 height 11
checkbox input "true"
click at [694, 550] on span "Confirm" at bounding box center [687, 555] width 32 height 11
type input "20 août 2025, 15:28:13 Price [MEDICAL_DATA] AH2023 TOUT PAYS"
